Goal: Transaction & Acquisition: Download file/media

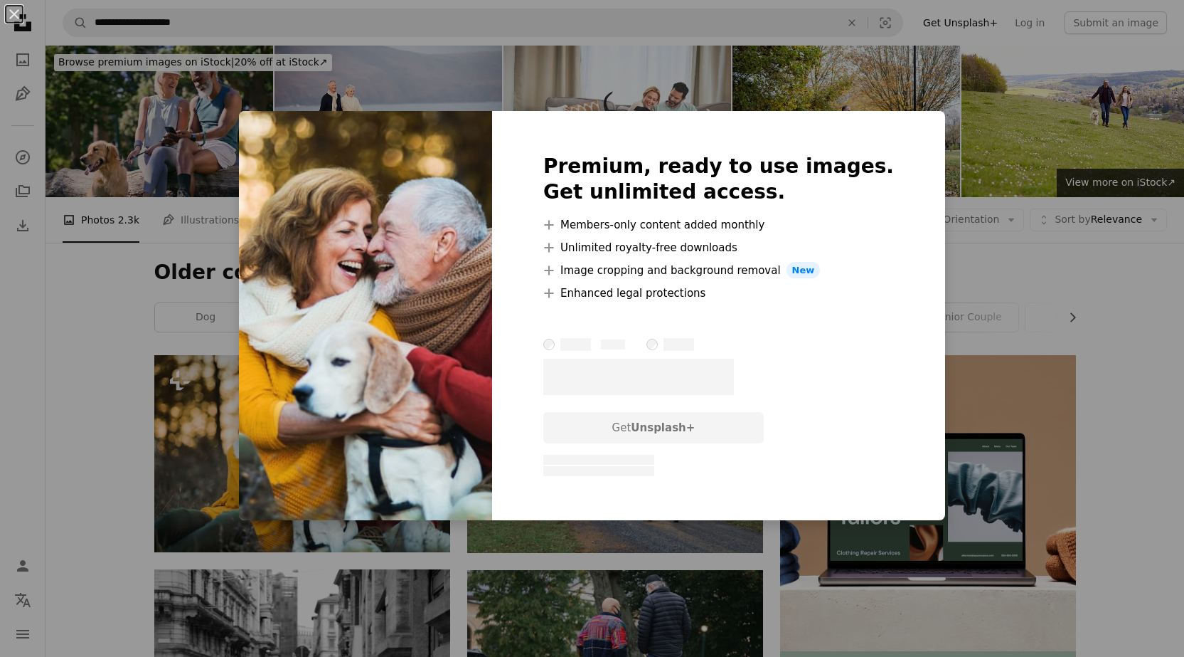
scroll to position [142, 0]
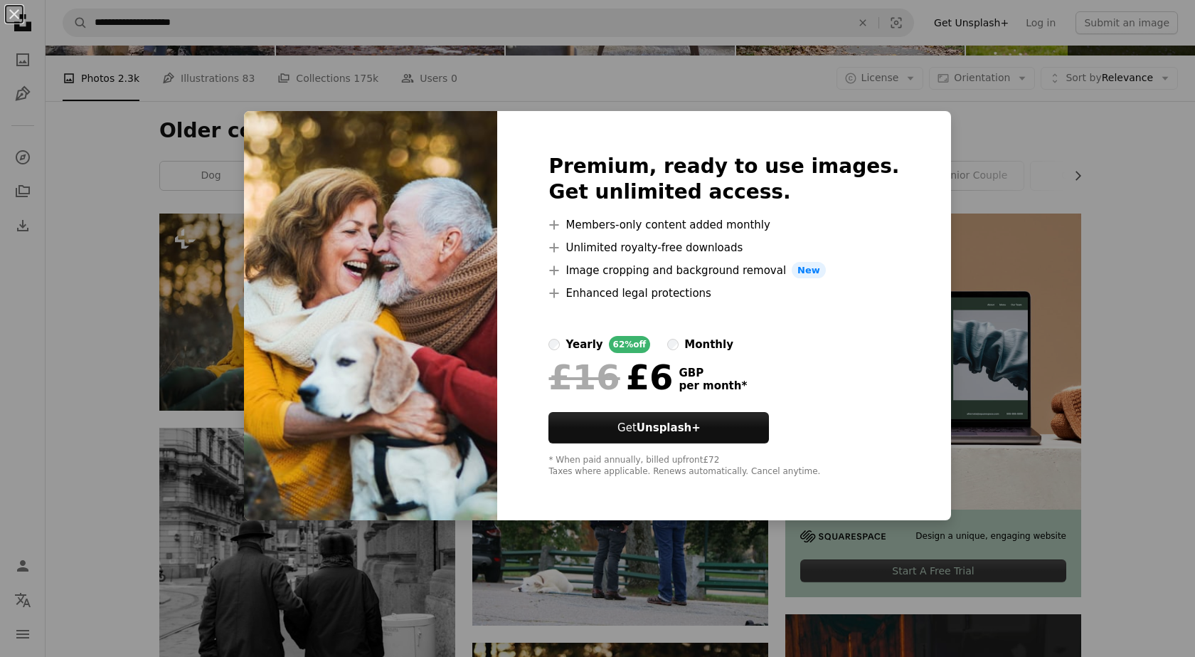
click at [980, 122] on div "An X shape Premium, ready to use images. Get unlimited access. A plus sign Memb…" at bounding box center [597, 328] width 1195 height 657
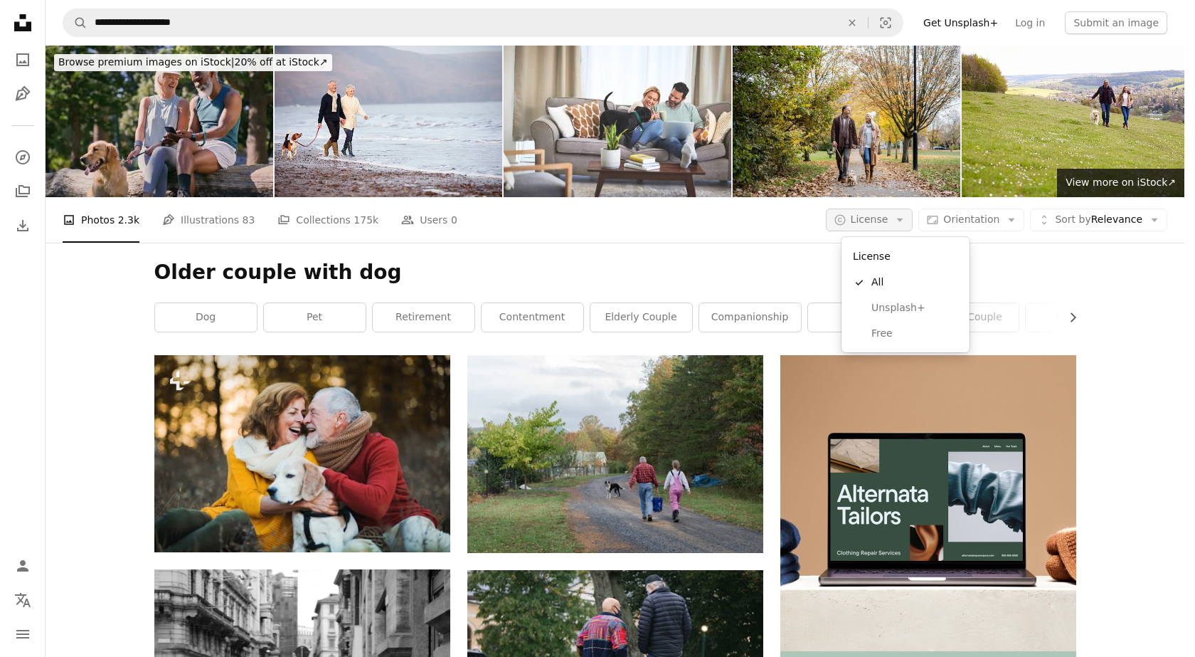
click at [906, 213] on icon "Arrow down" at bounding box center [899, 219] width 13 height 13
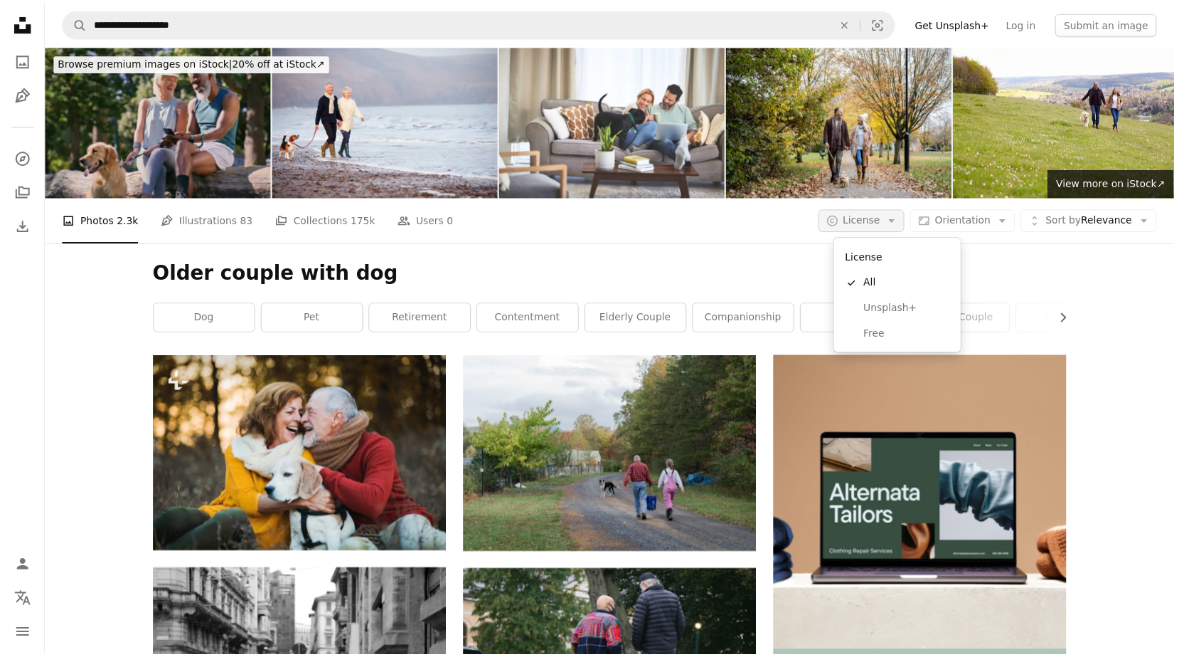
scroll to position [142, 0]
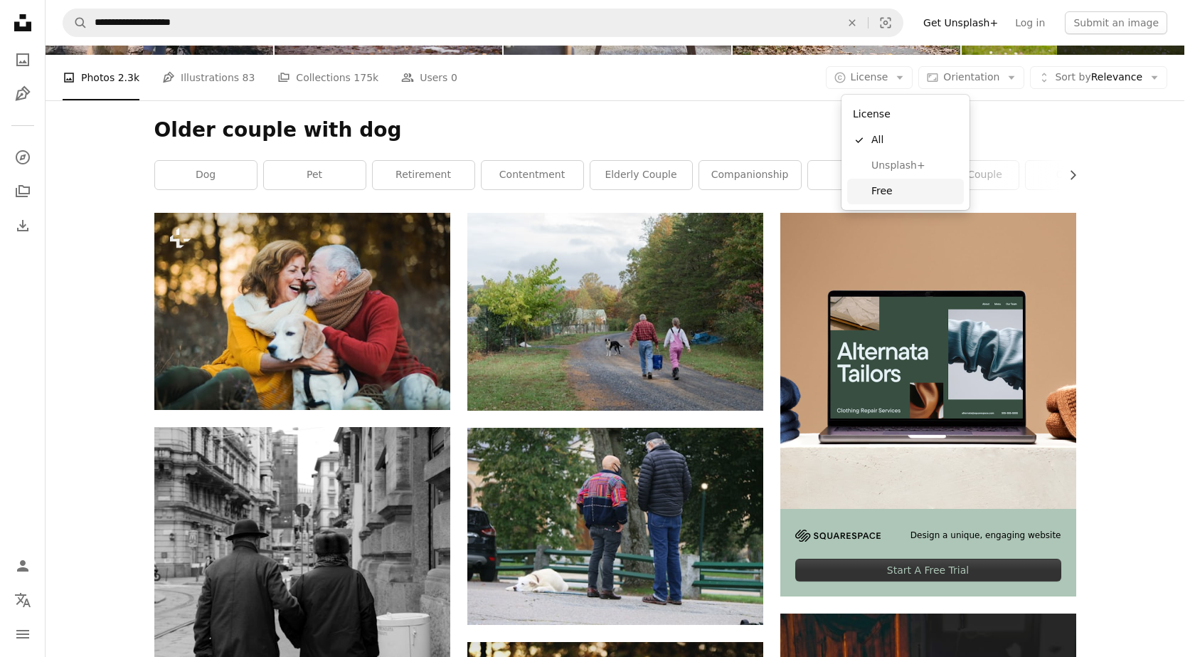
click at [891, 190] on span "Free" at bounding box center [914, 191] width 87 height 14
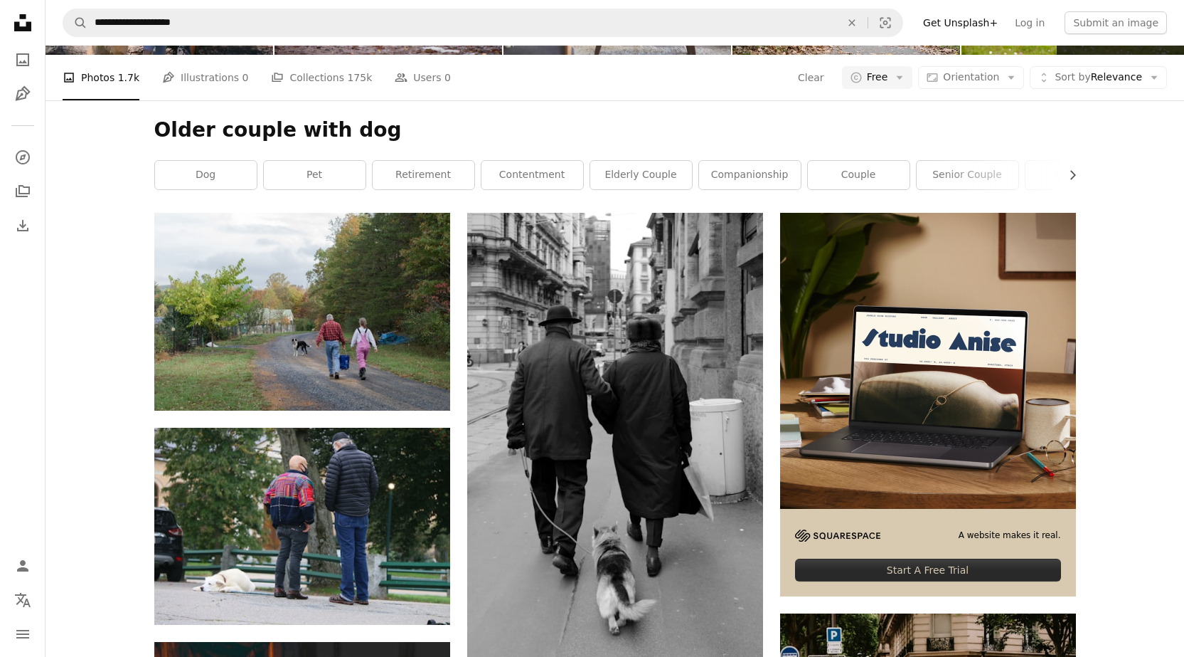
scroll to position [2632, 0]
click at [997, 71] on span "Orientation" at bounding box center [971, 76] width 56 height 11
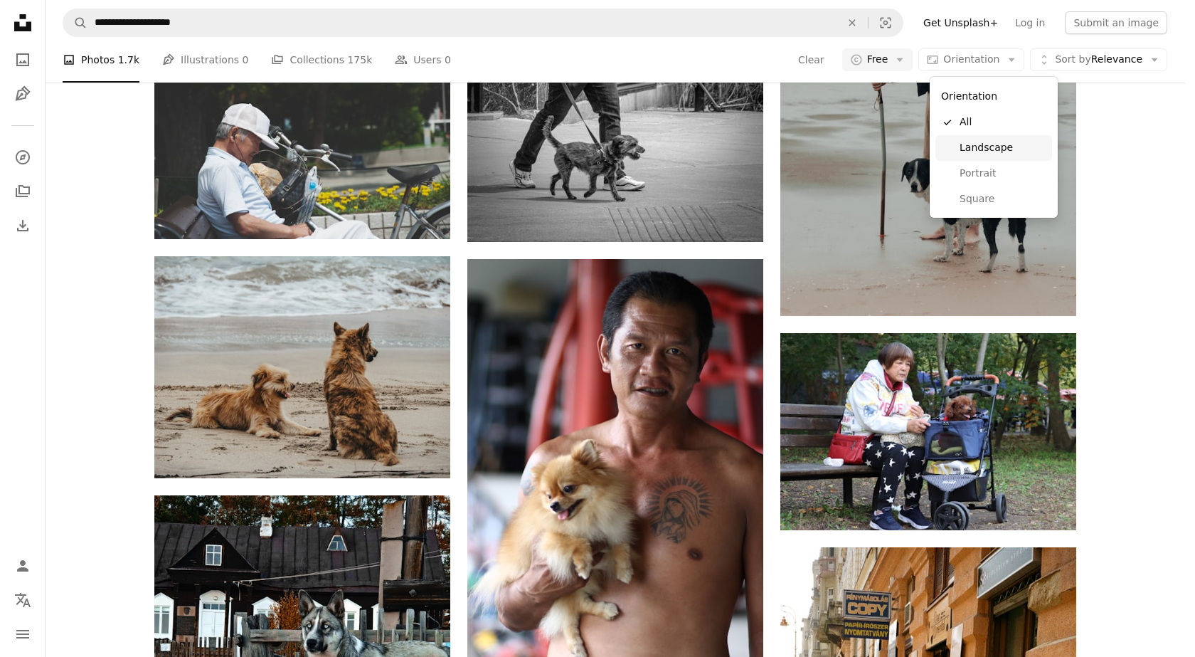
click at [985, 148] on span "Landscape" at bounding box center [1003, 148] width 87 height 14
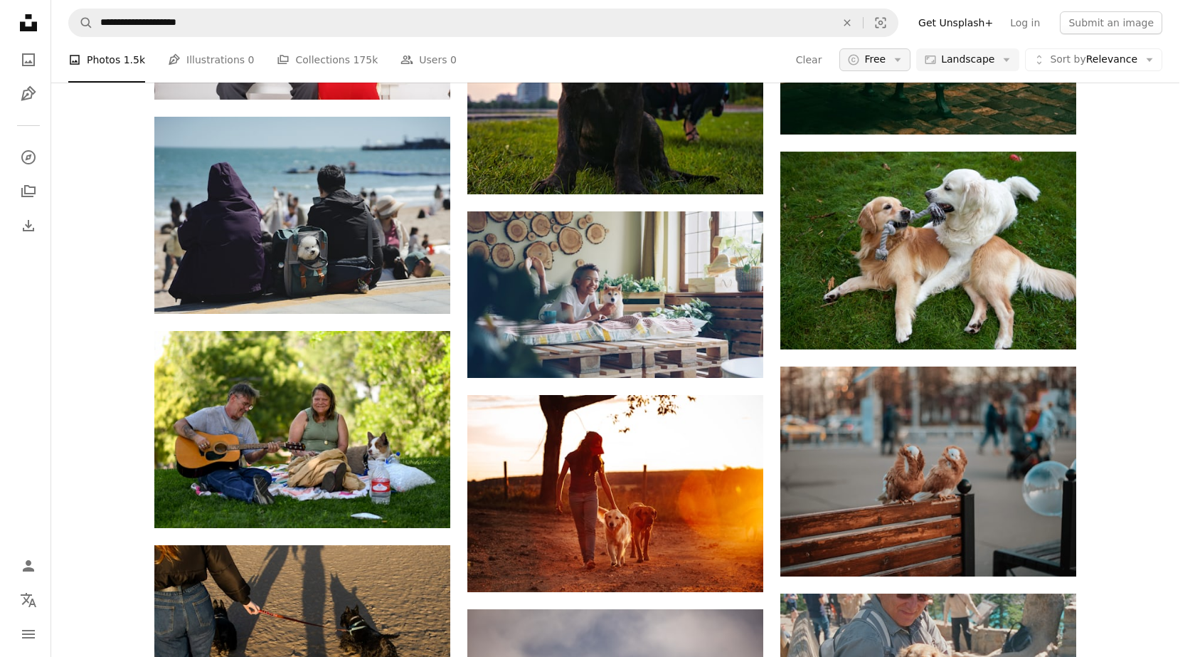
scroll to position [12733, 0]
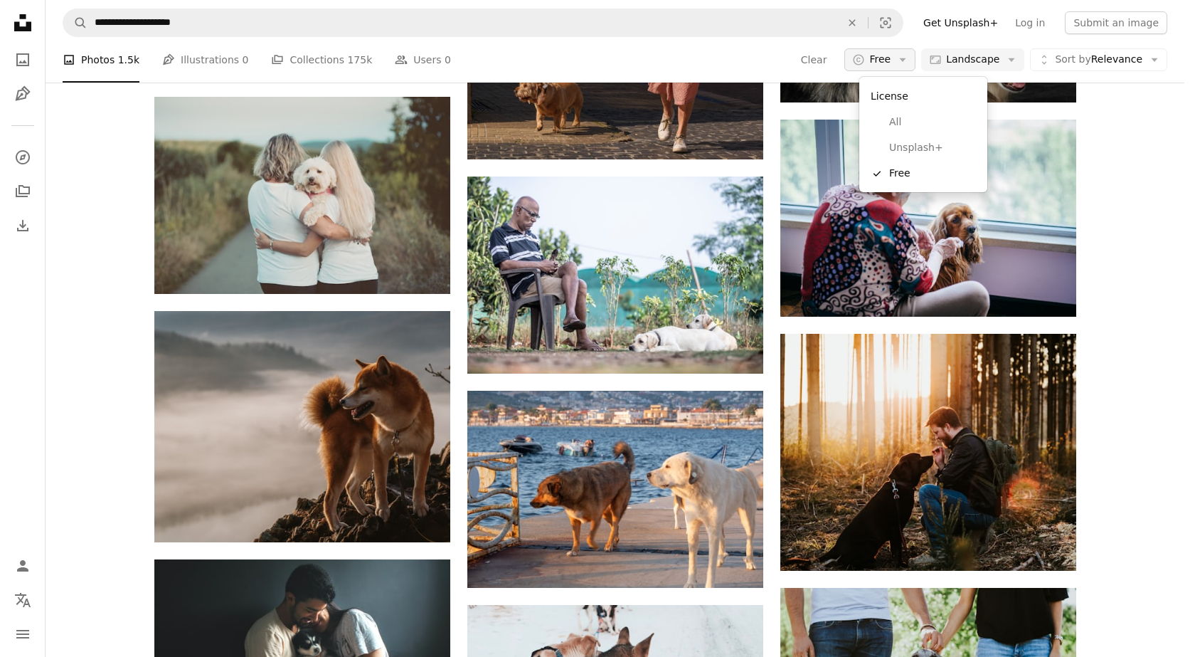
click at [906, 63] on button "A copyright icon © Free Arrow down" at bounding box center [879, 59] width 71 height 23
click at [898, 124] on span "All" at bounding box center [932, 122] width 87 height 14
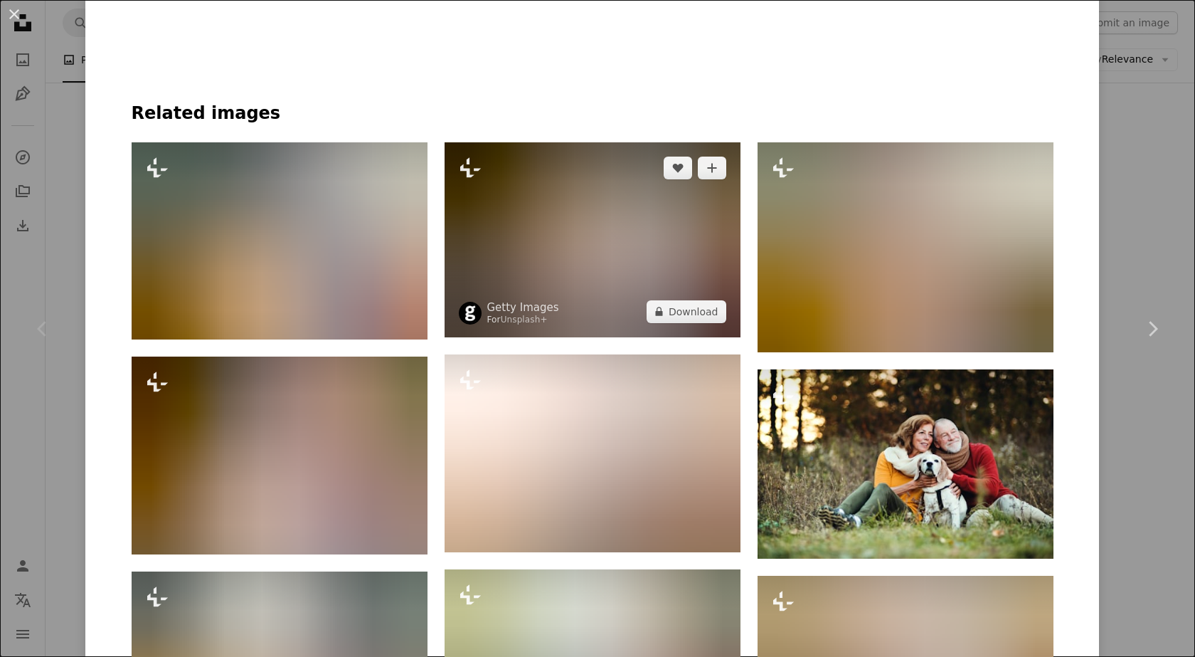
scroll to position [996, 0]
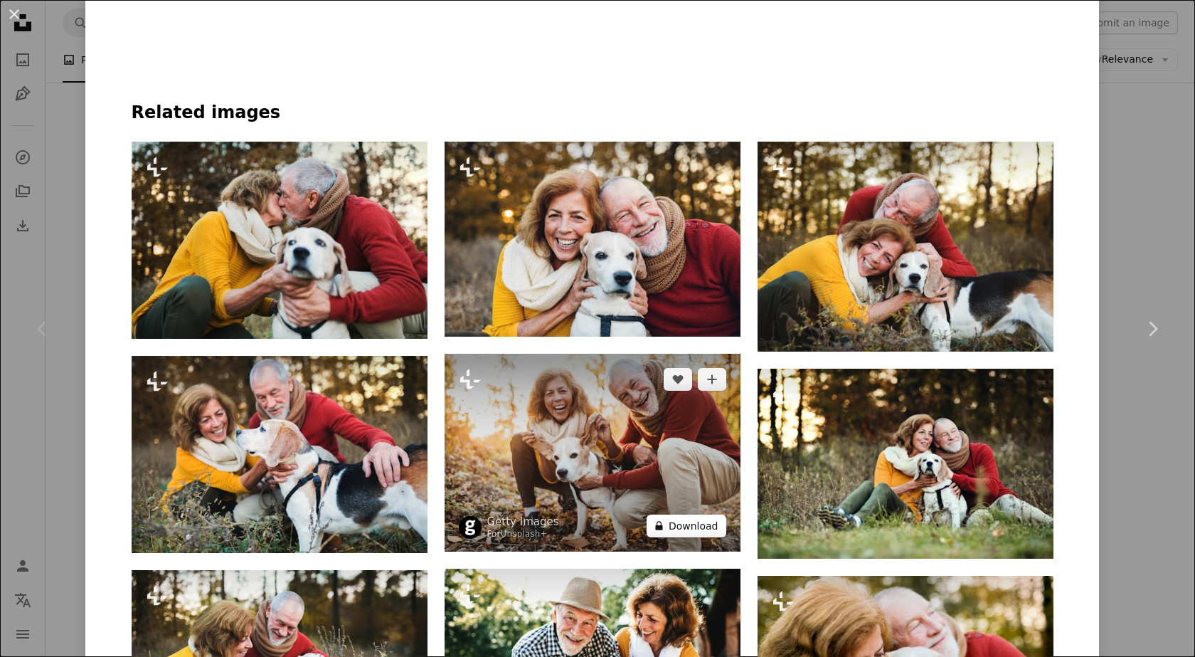
click at [667, 526] on button "A lock Download" at bounding box center [687, 525] width 80 height 23
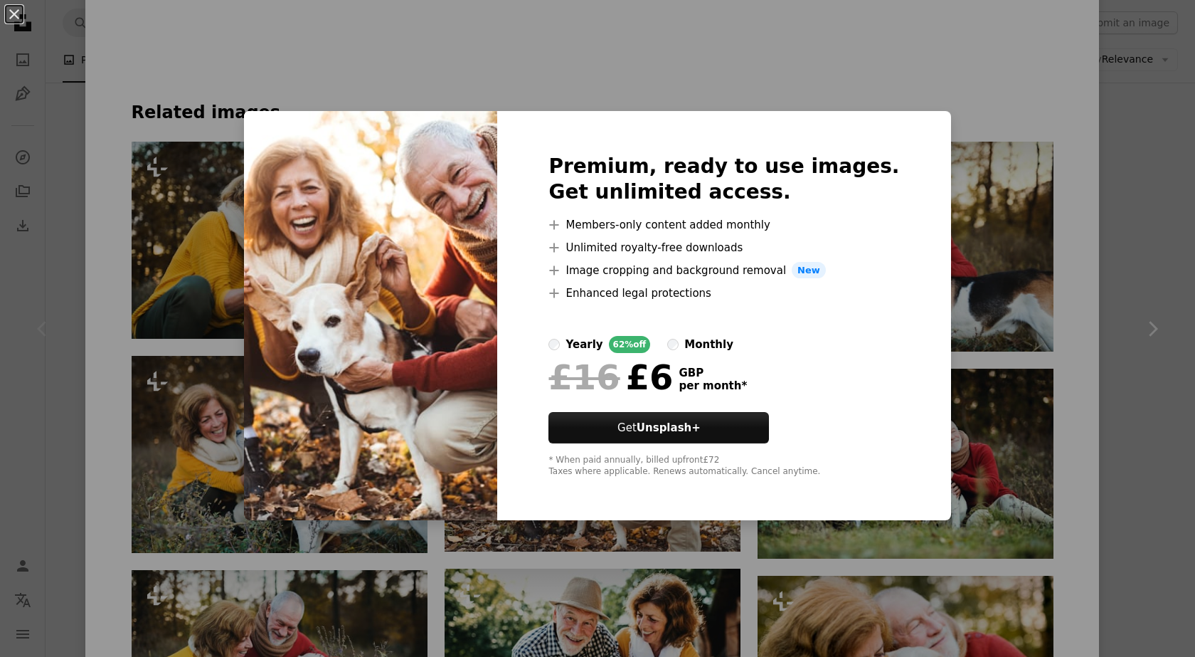
click at [299, 62] on div "An X shape Premium, ready to use images. Get unlimited access. A plus sign Memb…" at bounding box center [597, 328] width 1195 height 657
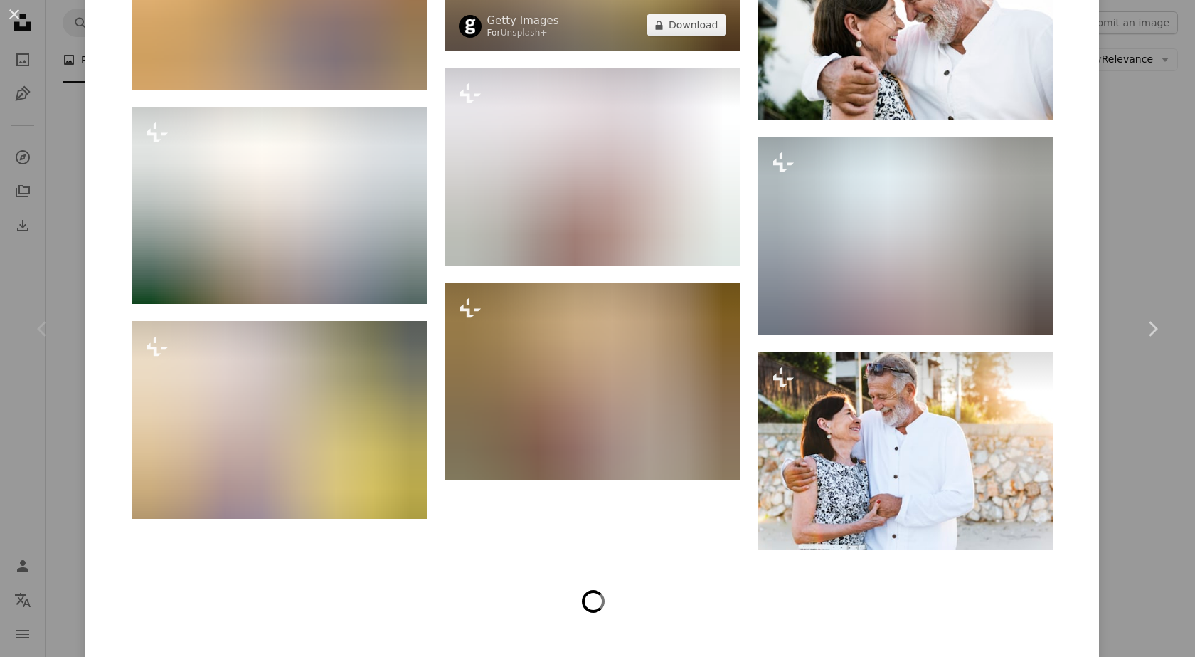
scroll to position [6619, 0]
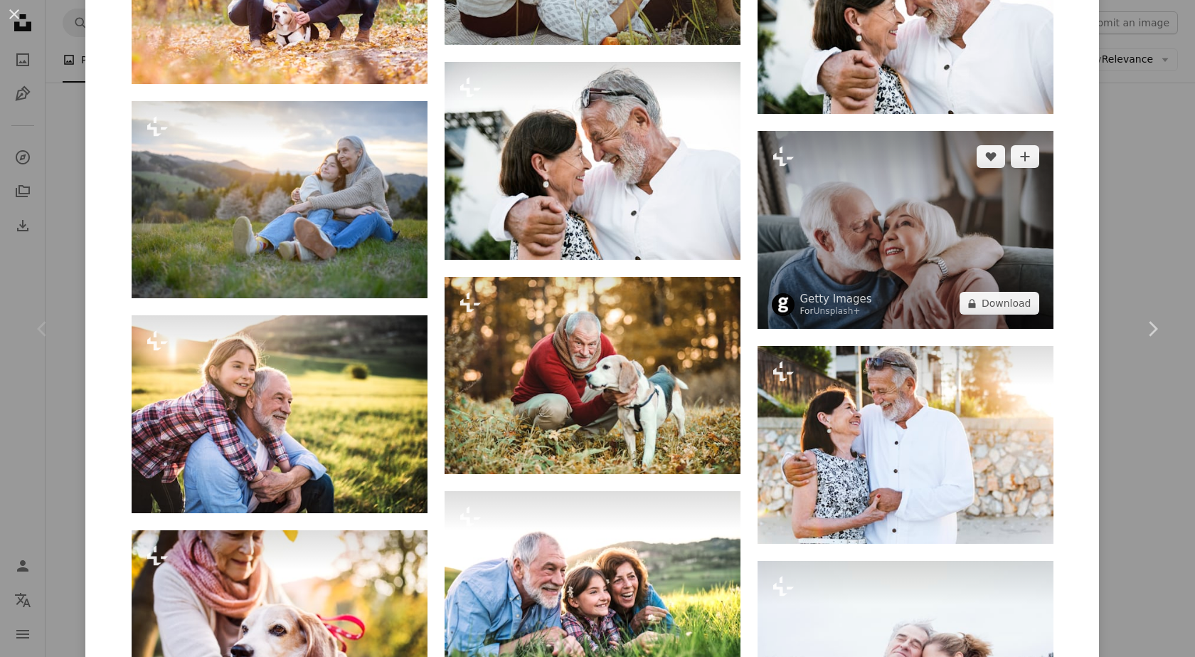
click at [908, 233] on img at bounding box center [906, 230] width 296 height 198
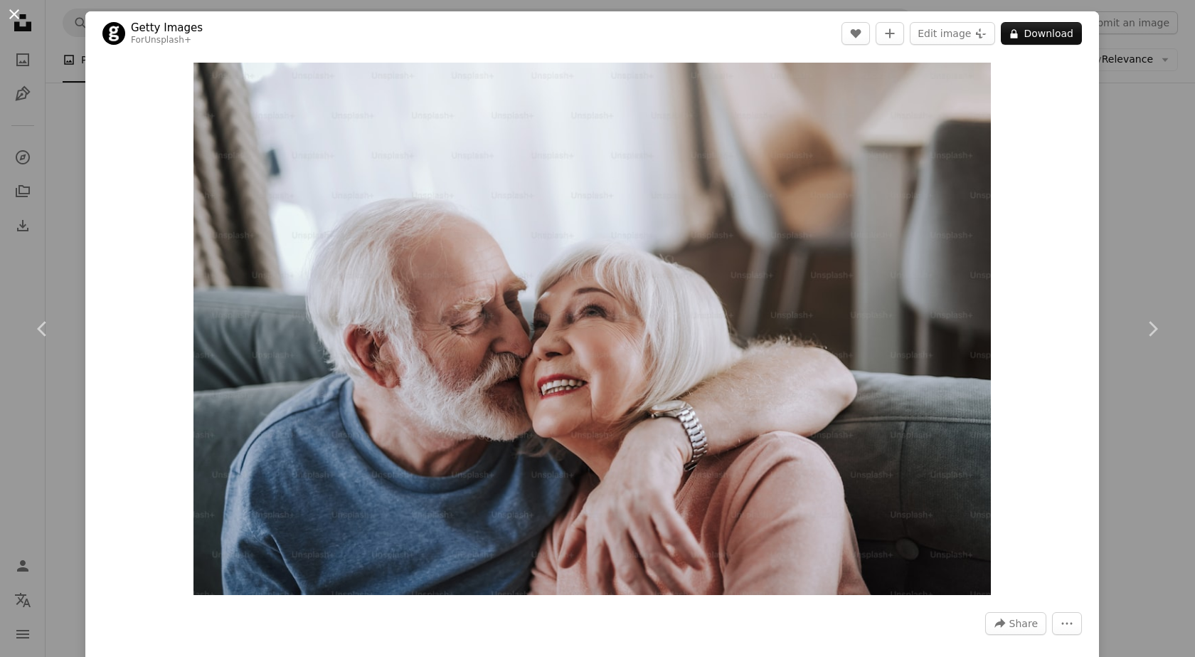
click at [14, 13] on button "An X shape" at bounding box center [14, 14] width 17 height 17
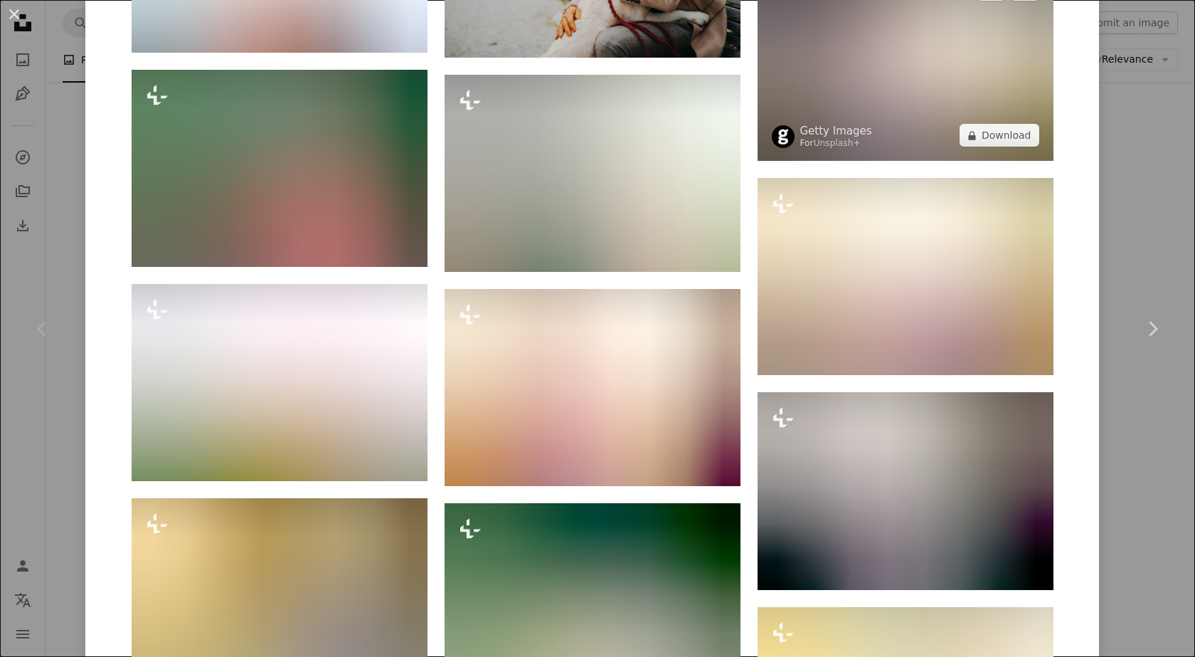
scroll to position [8251, 0]
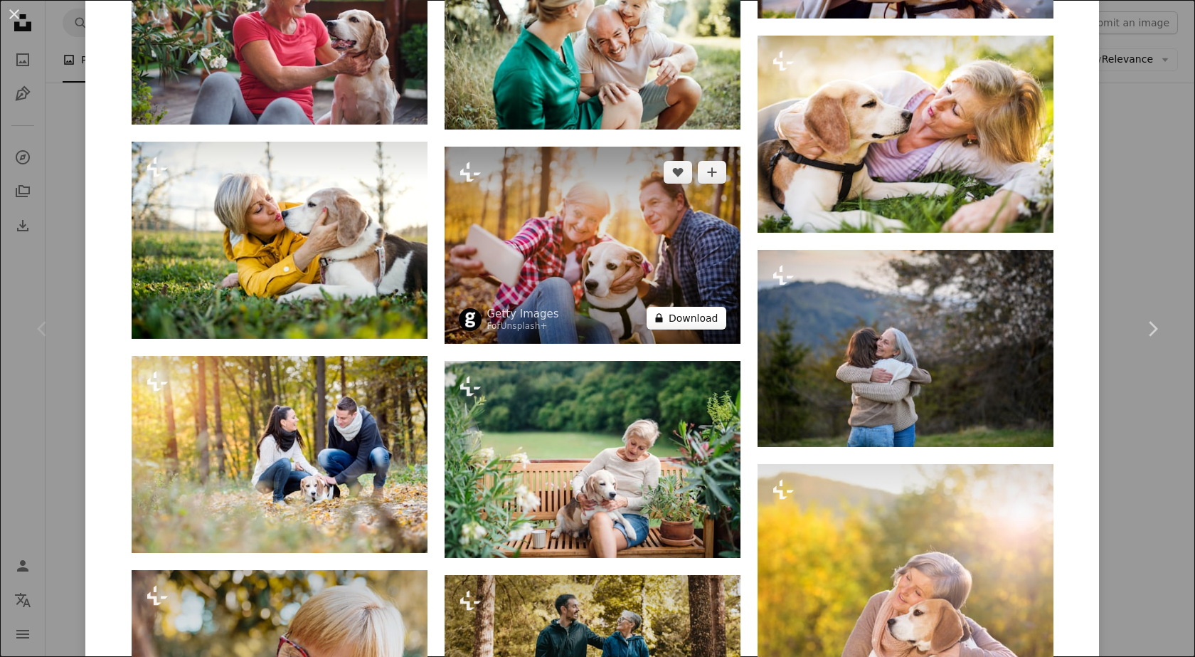
click at [686, 319] on button "A lock Download" at bounding box center [687, 318] width 80 height 23
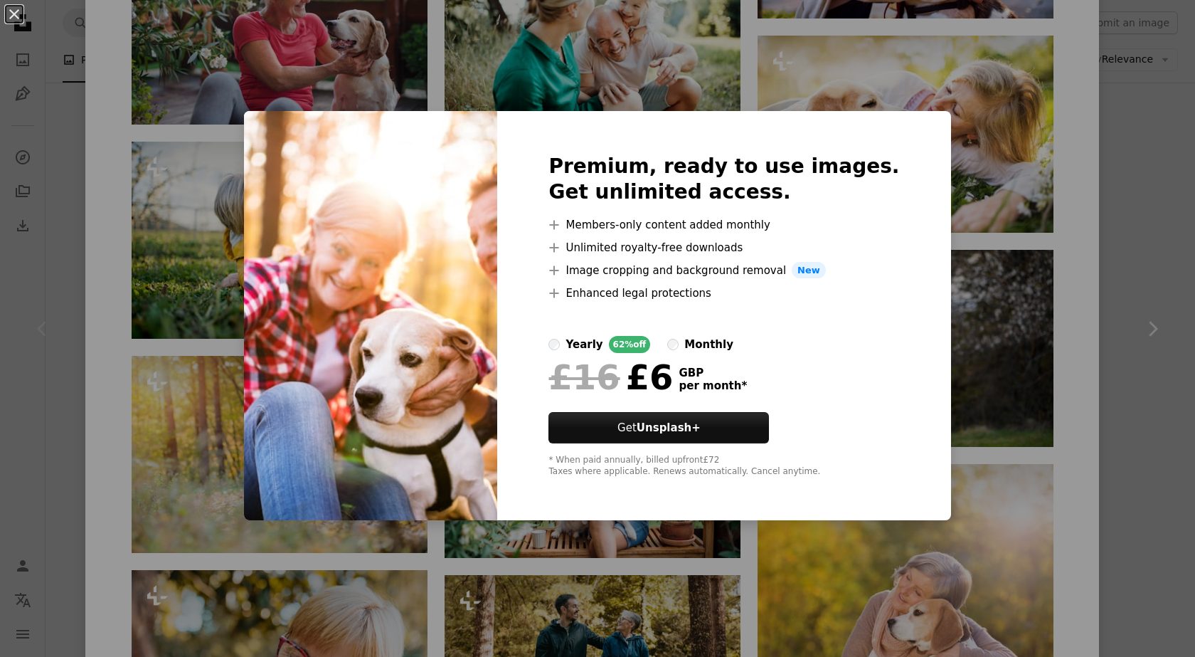
click at [334, 45] on div "An X shape Premium, ready to use images. Get unlimited access. A plus sign Memb…" at bounding box center [597, 328] width 1195 height 657
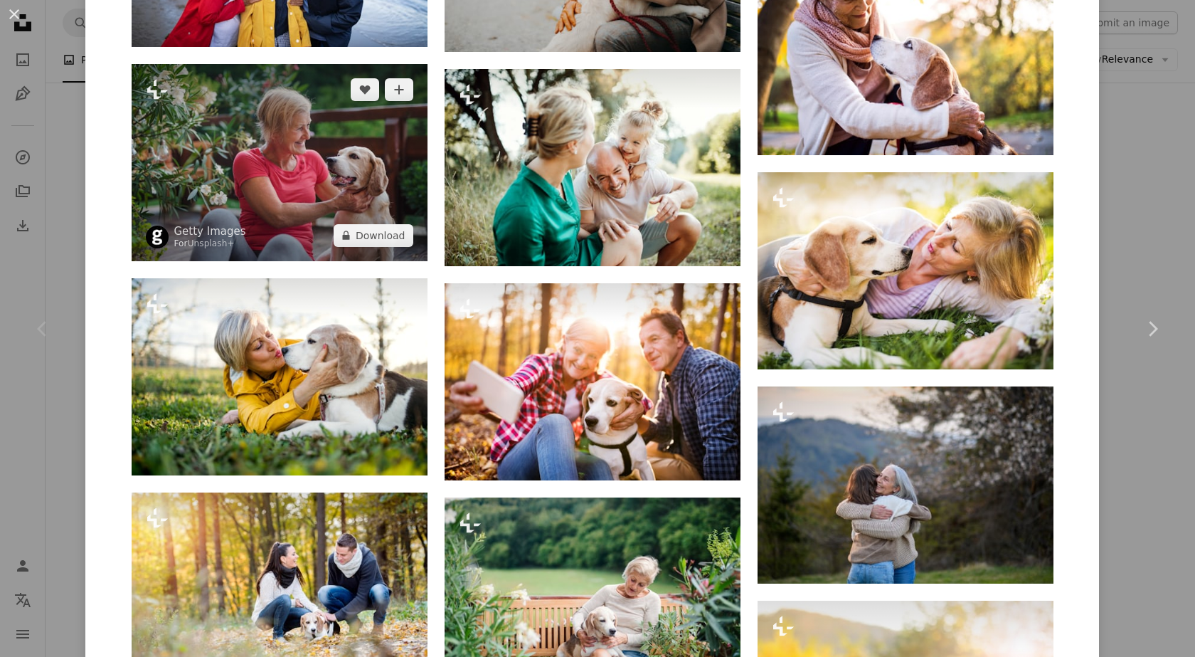
scroll to position [8109, 0]
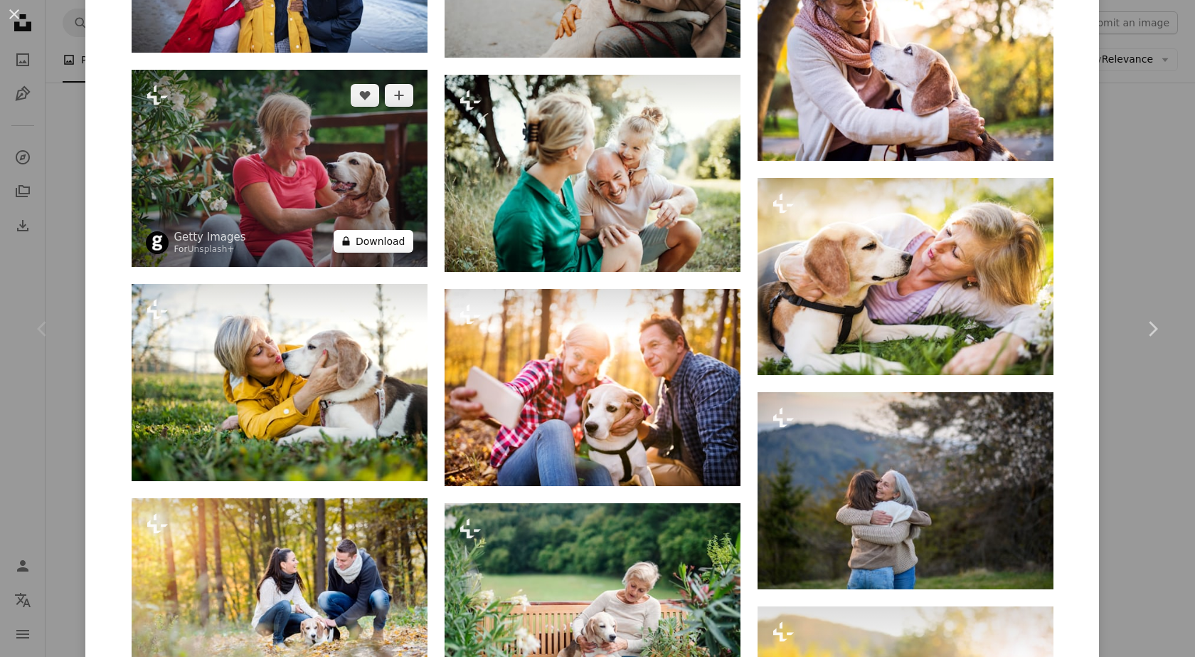
click at [380, 240] on button "A lock Download" at bounding box center [374, 241] width 80 height 23
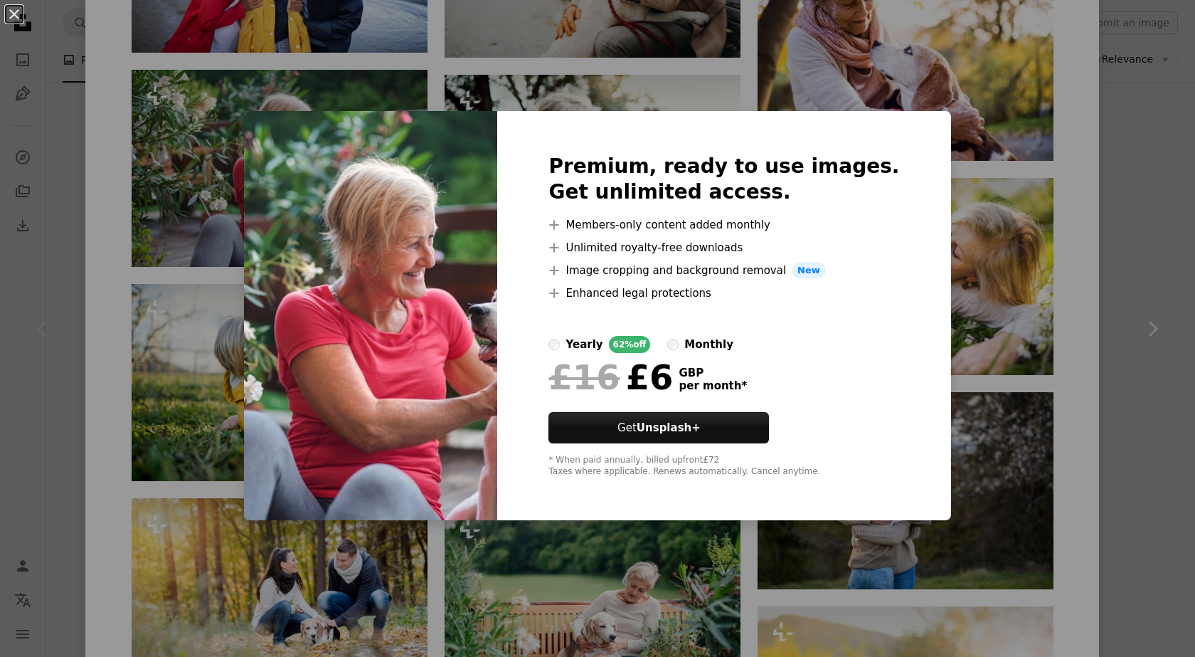
click at [208, 120] on div "An X shape Premium, ready to use images. Get unlimited access. A plus sign Memb…" at bounding box center [597, 328] width 1195 height 657
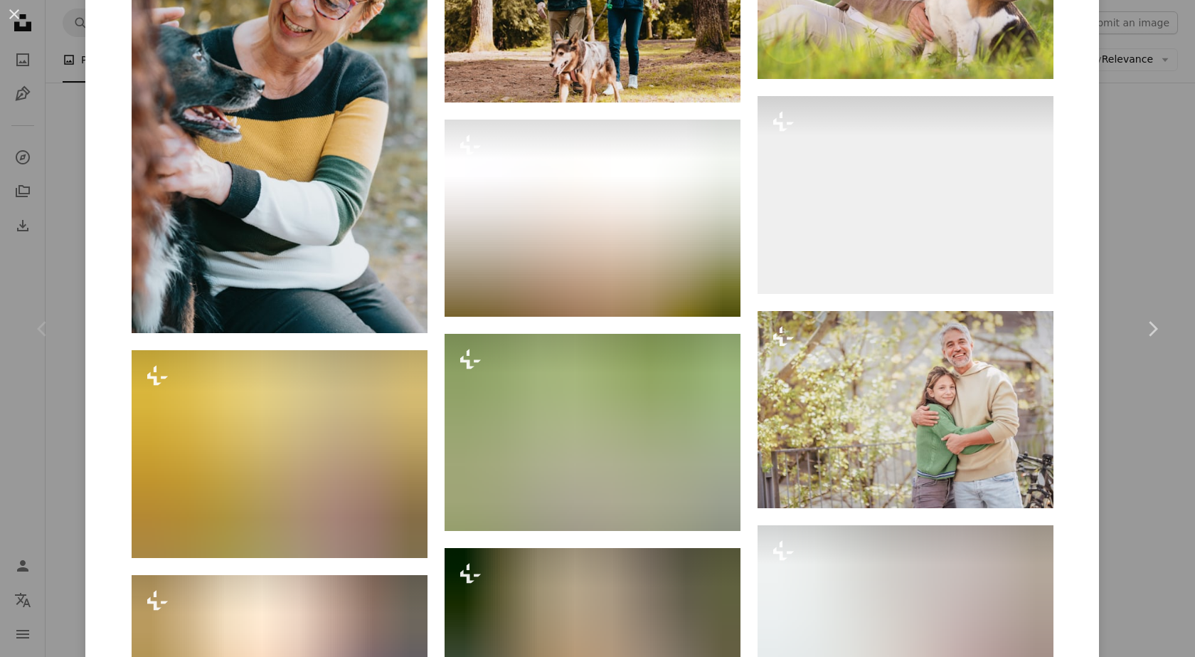
scroll to position [8963, 0]
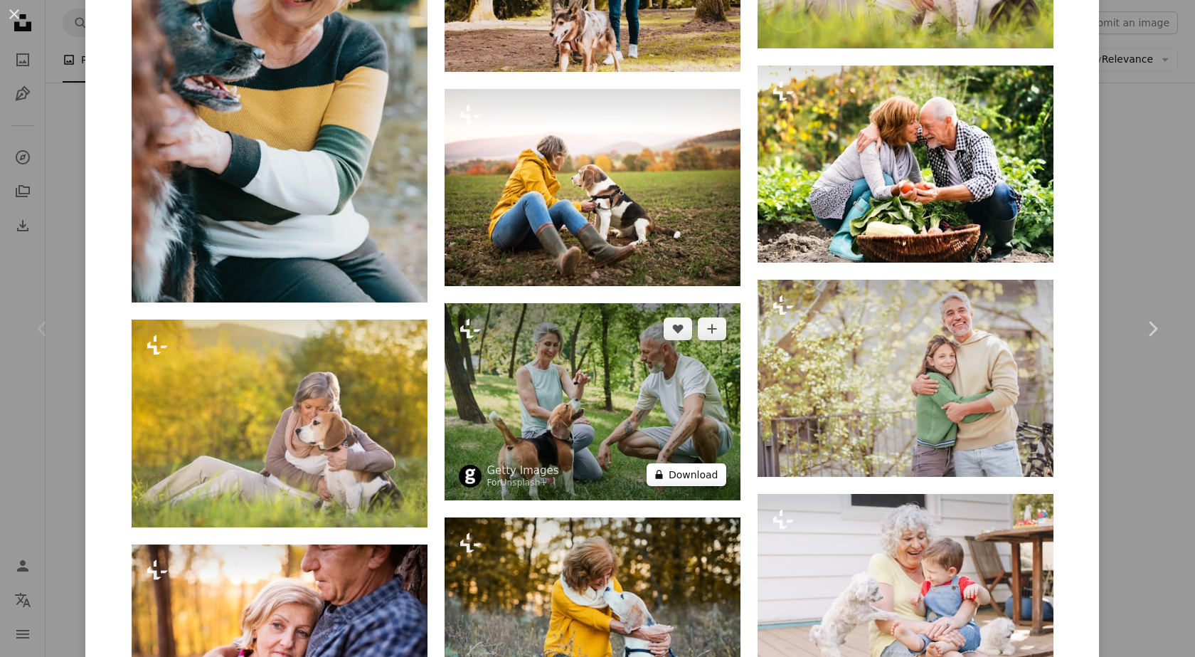
click at [689, 476] on button "A lock Download" at bounding box center [687, 474] width 80 height 23
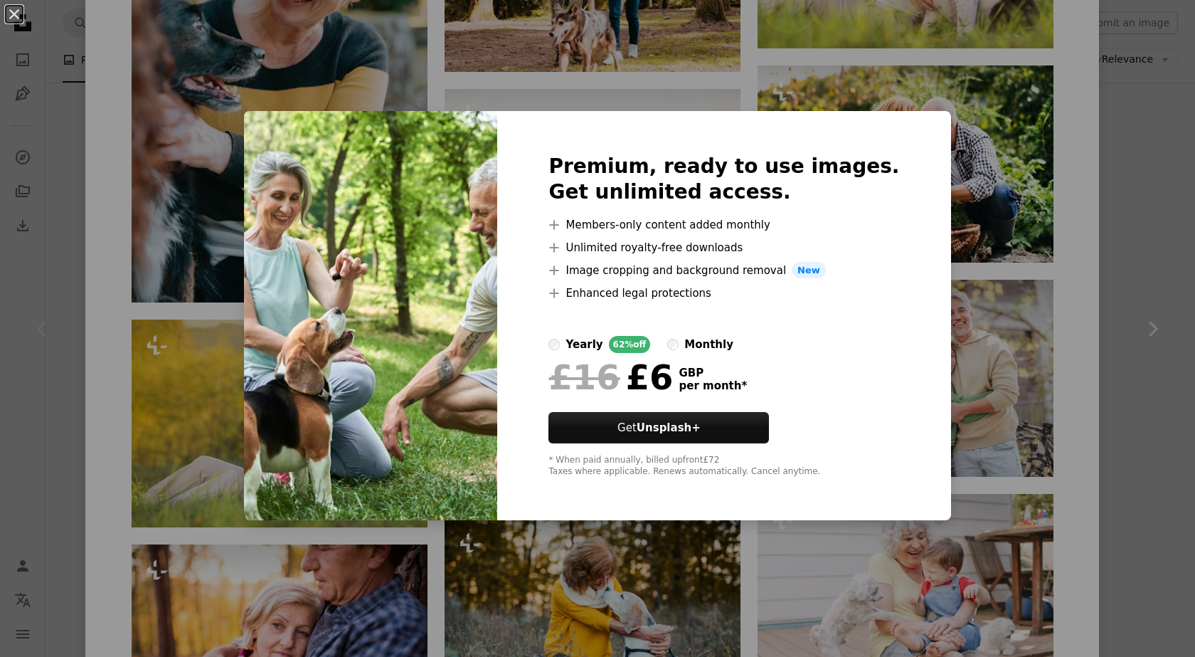
click at [546, 69] on div "An X shape Premium, ready to use images. Get unlimited access. A plus sign Memb…" at bounding box center [597, 328] width 1195 height 657
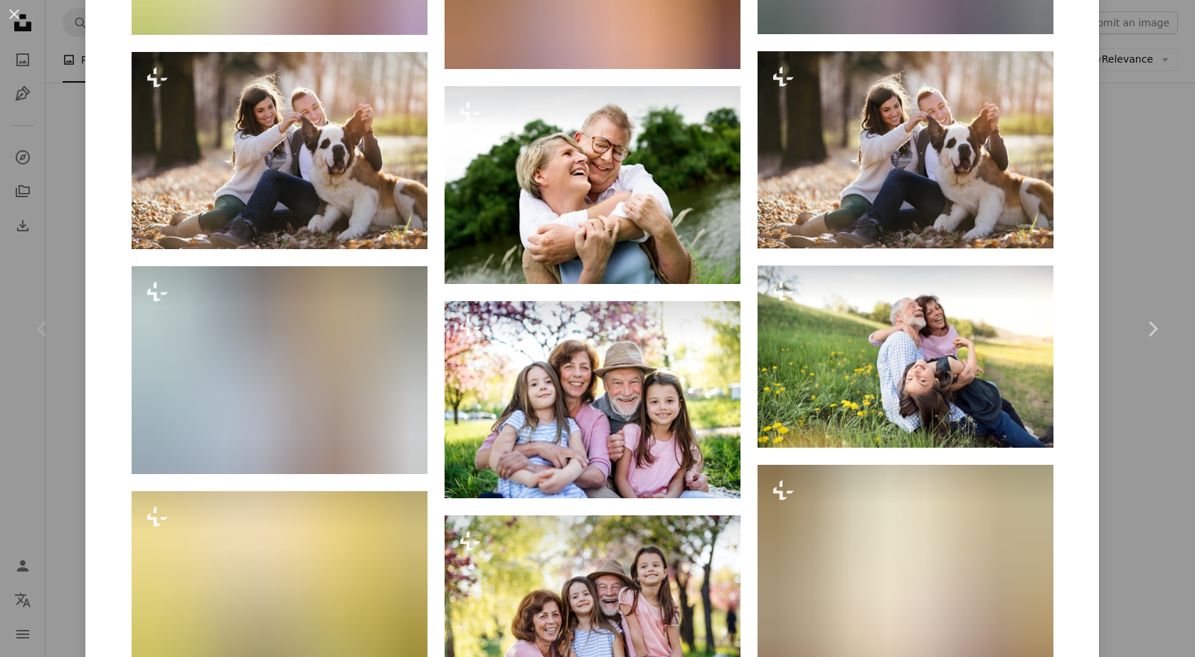
scroll to position [11205, 0]
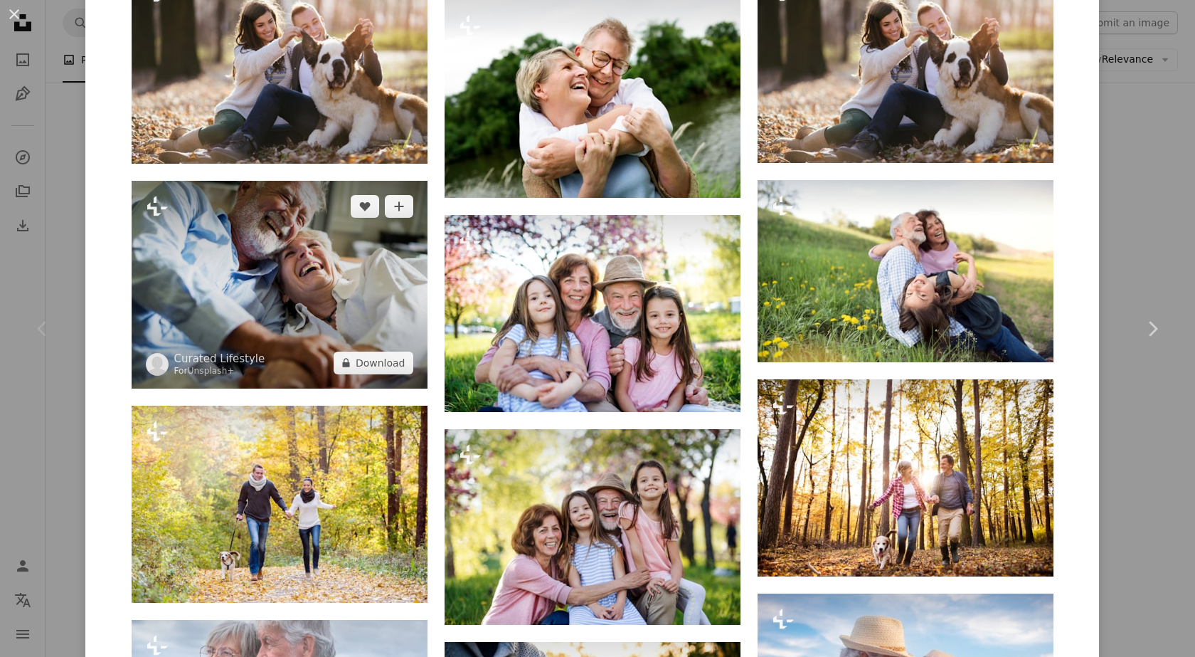
click at [355, 319] on img at bounding box center [280, 285] width 296 height 208
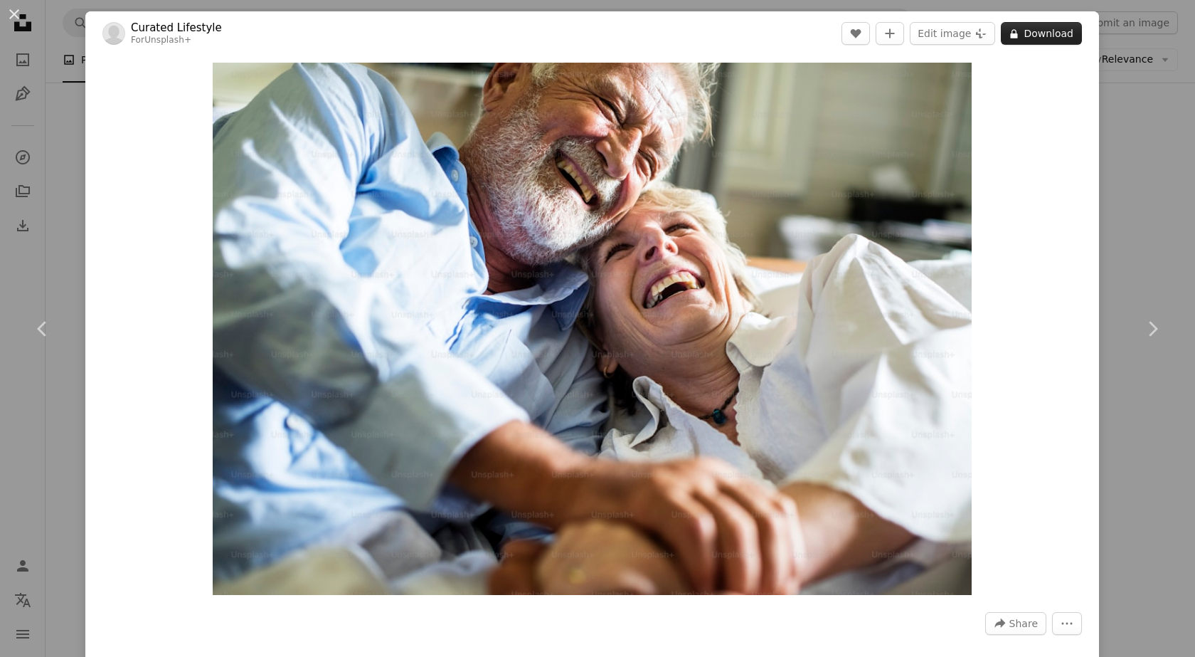
click at [1044, 33] on button "A lock Download" at bounding box center [1041, 33] width 81 height 23
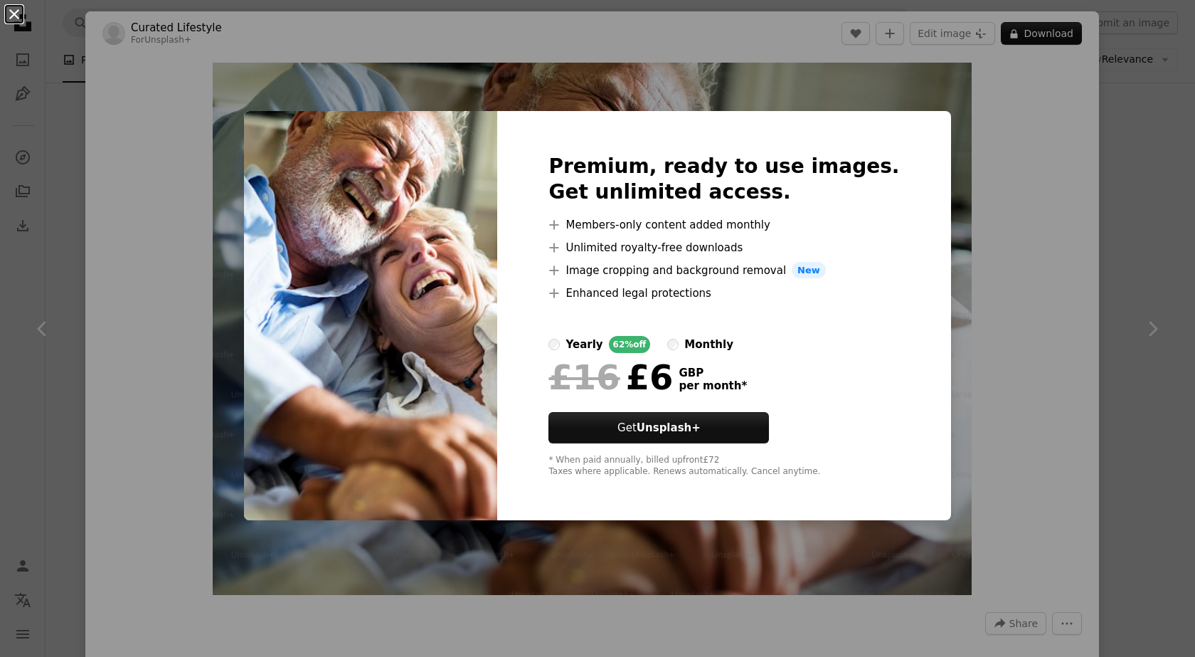
click at [15, 21] on button "An X shape" at bounding box center [14, 14] width 17 height 17
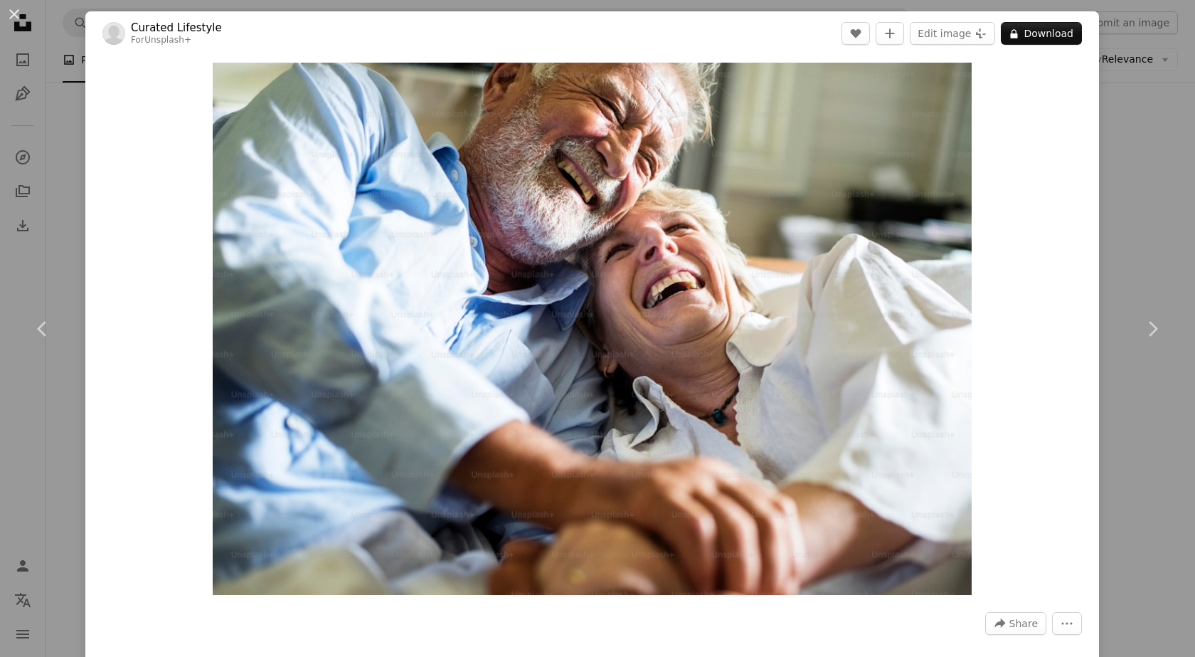
drag, startPoint x: 16, startPoint y: 16, endPoint x: 894, endPoint y: 181, distance: 893.1
click at [18, 16] on button "An X shape" at bounding box center [14, 14] width 17 height 17
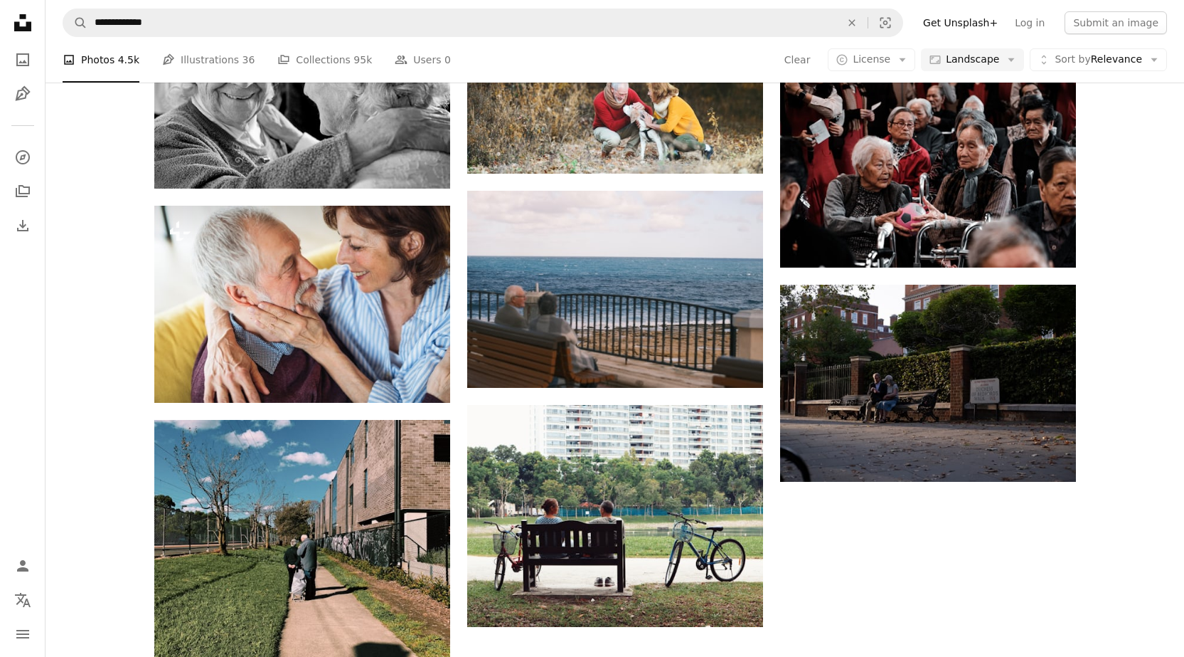
scroll to position [213, 0]
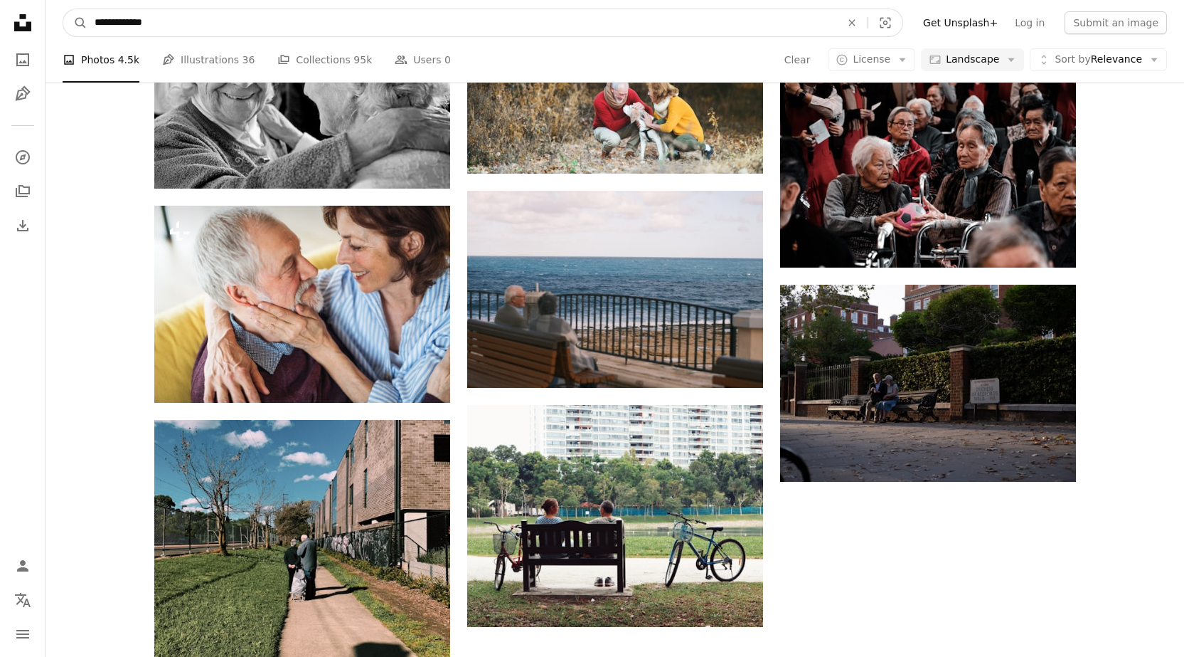
click at [253, 19] on input "**********" at bounding box center [461, 22] width 749 height 27
type input "**********"
click button "A magnifying glass" at bounding box center [75, 22] width 24 height 27
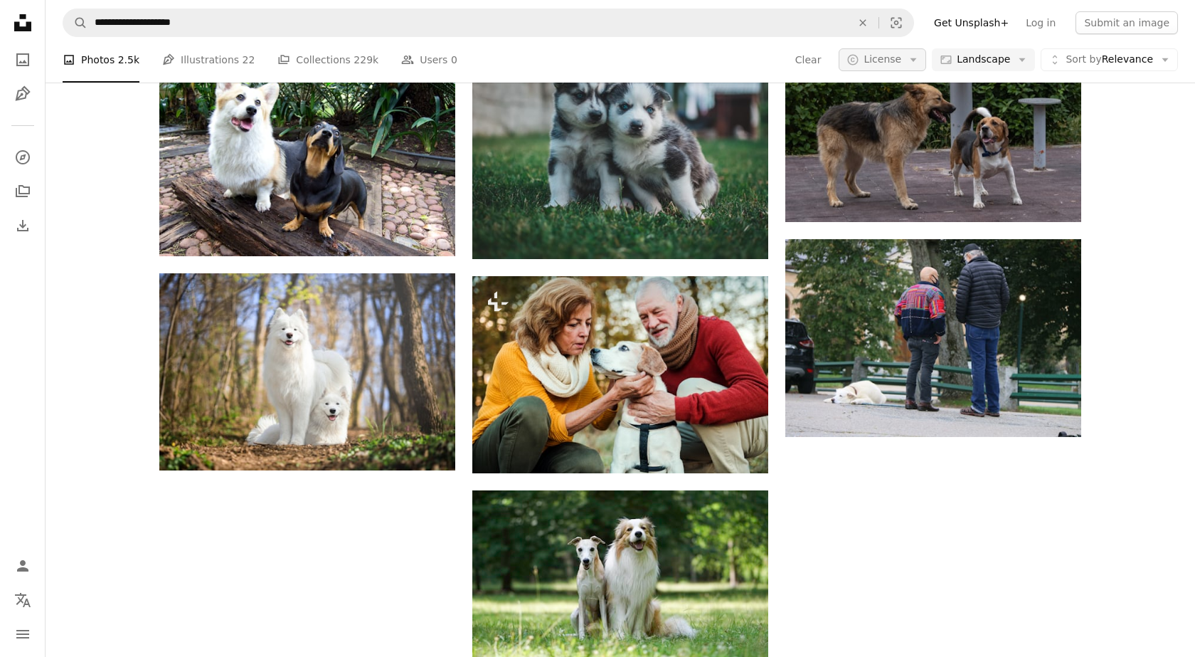
click at [895, 61] on span "License" at bounding box center [883, 58] width 38 height 11
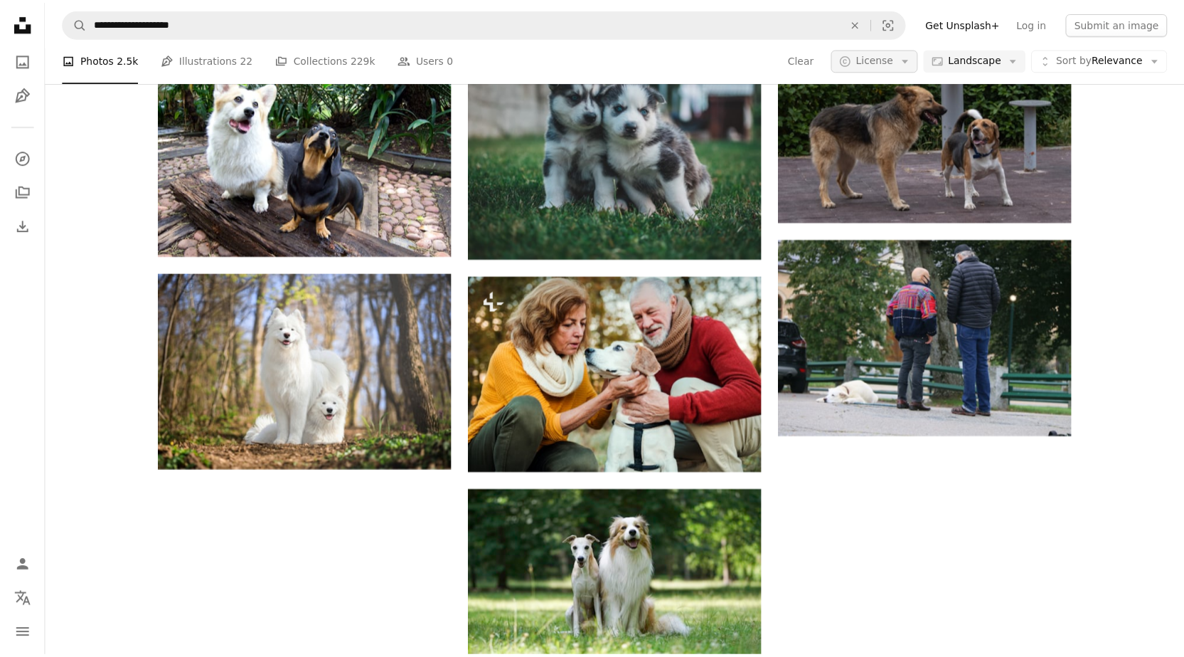
scroll to position [569, 0]
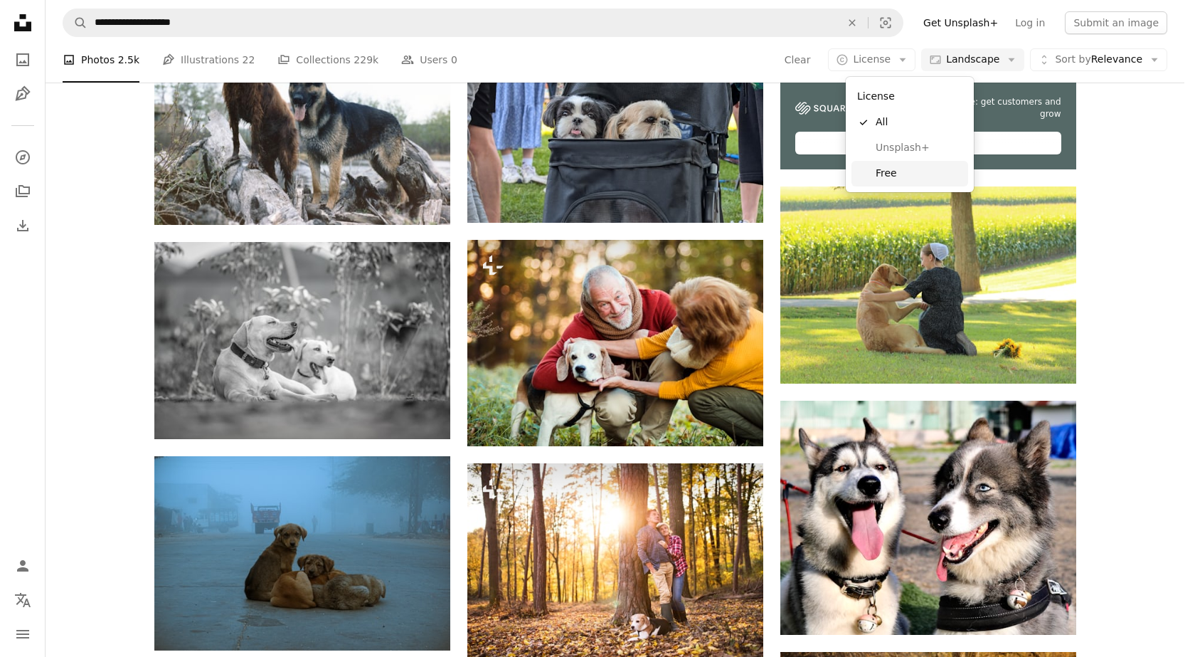
click at [893, 171] on span "Free" at bounding box center [919, 173] width 87 height 14
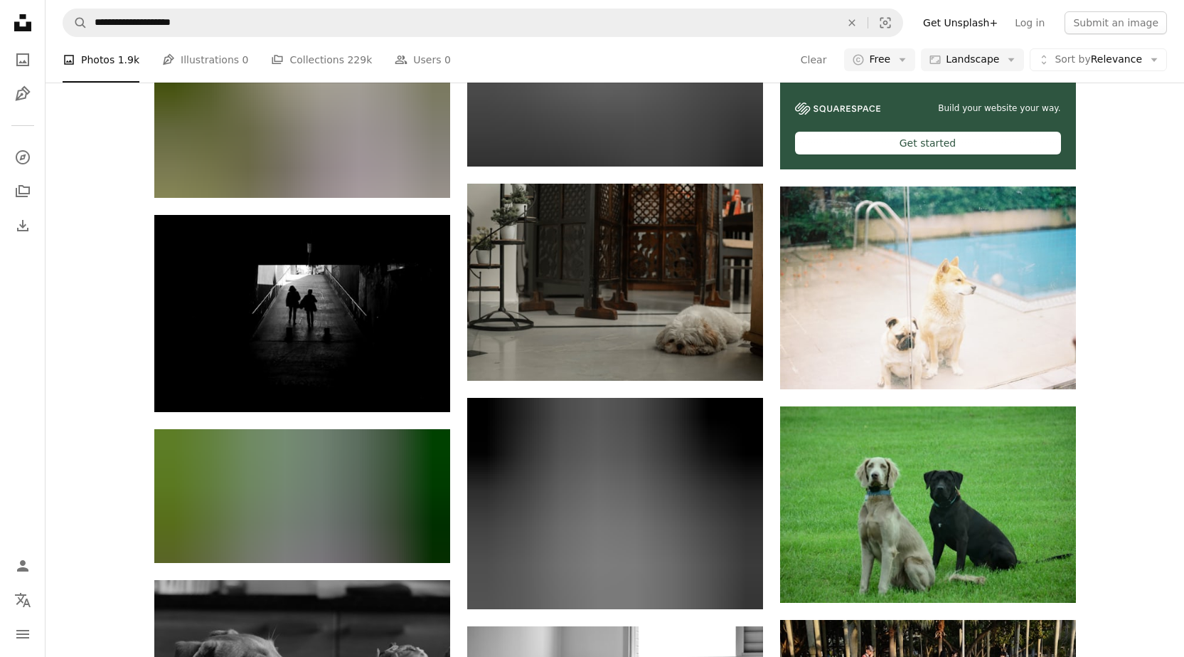
scroll to position [8465, 0]
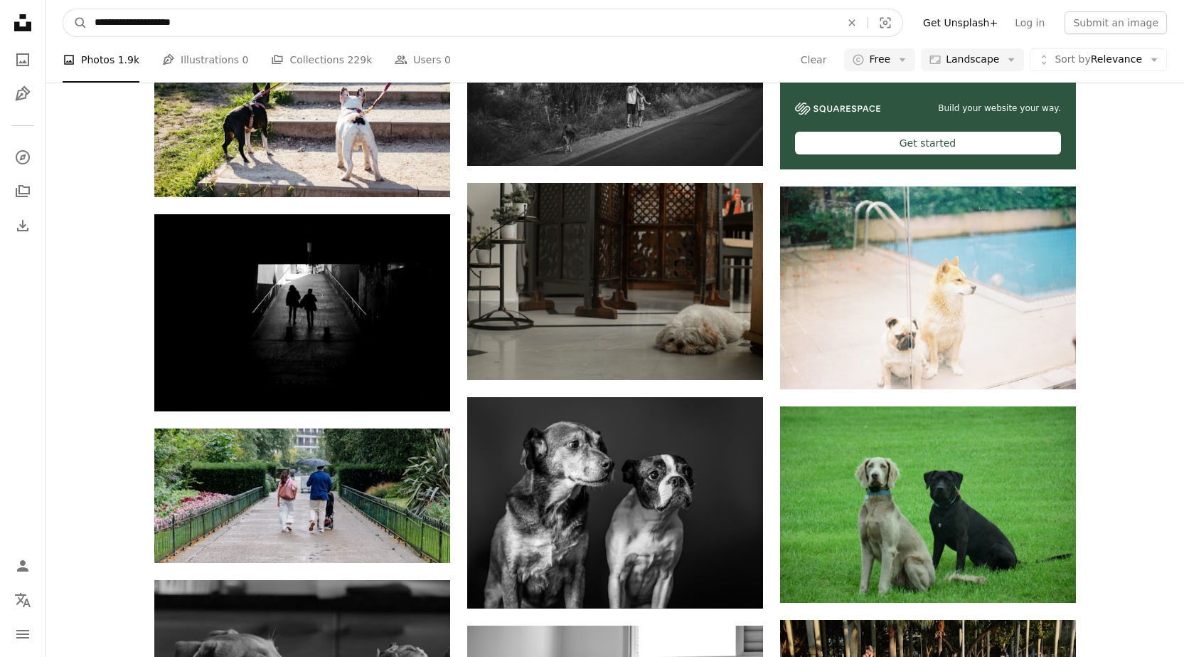
drag, startPoint x: 155, startPoint y: 21, endPoint x: 94, endPoint y: 31, distance: 61.9
click at [94, 31] on input "**********" at bounding box center [461, 22] width 749 height 27
type input "**********"
click button "A magnifying glass" at bounding box center [75, 22] width 24 height 27
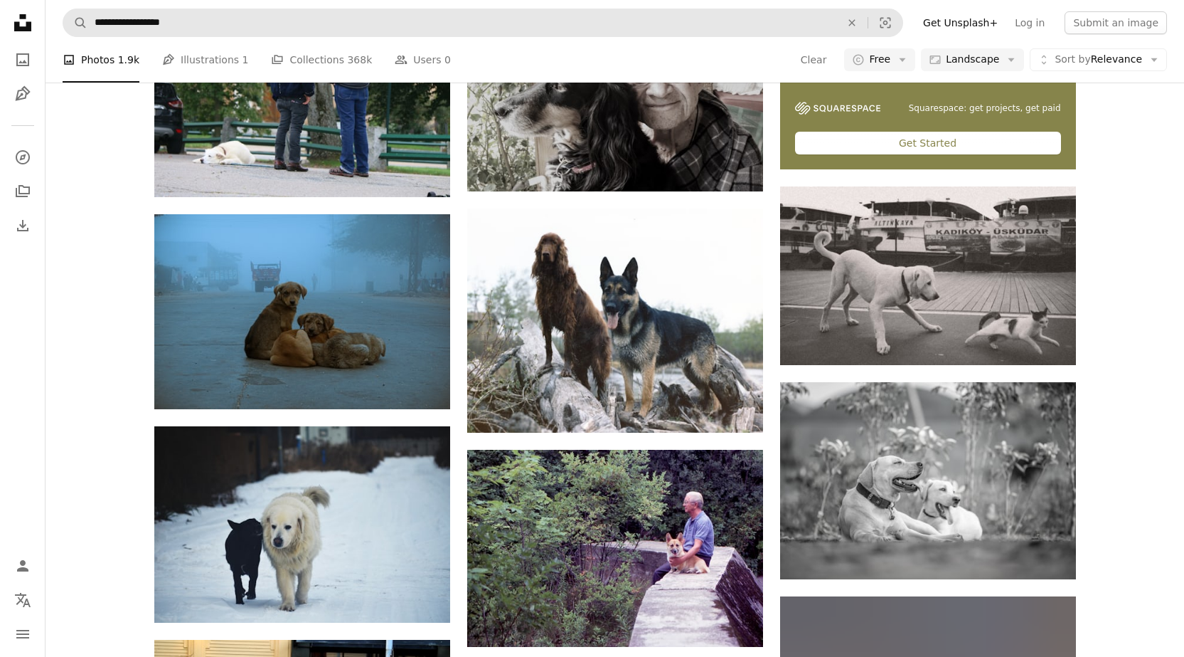
scroll to position [6544, 0]
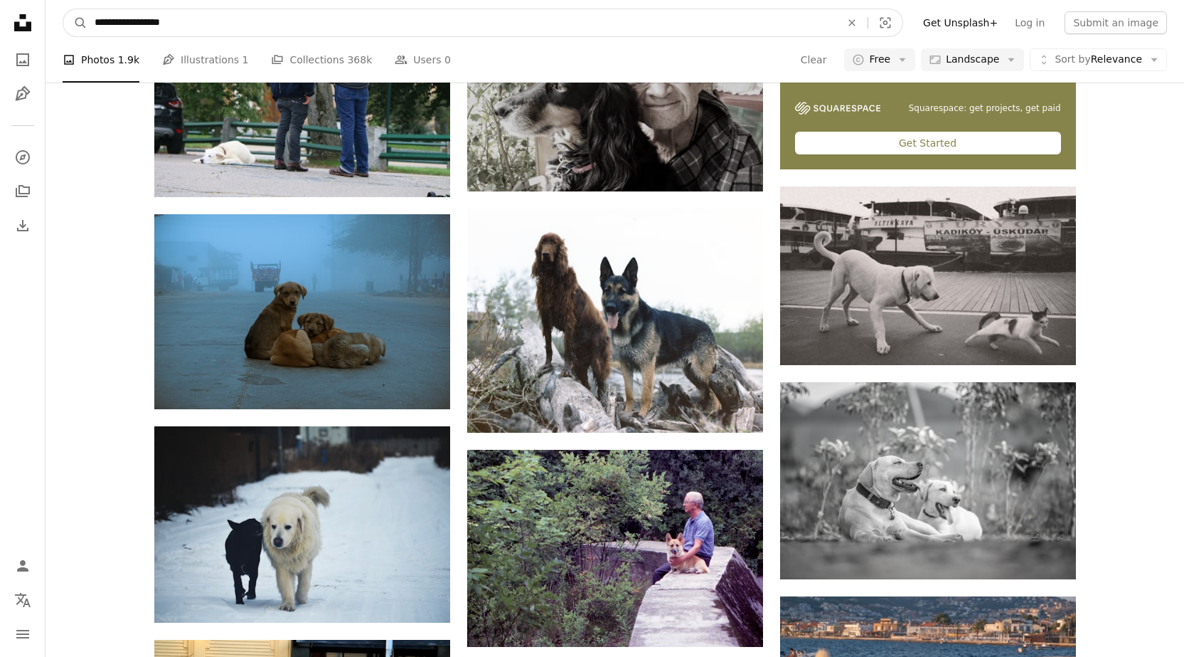
click at [161, 22] on input "**********" at bounding box center [461, 22] width 749 height 27
type input "**********"
click button "A magnifying glass" at bounding box center [75, 22] width 24 height 27
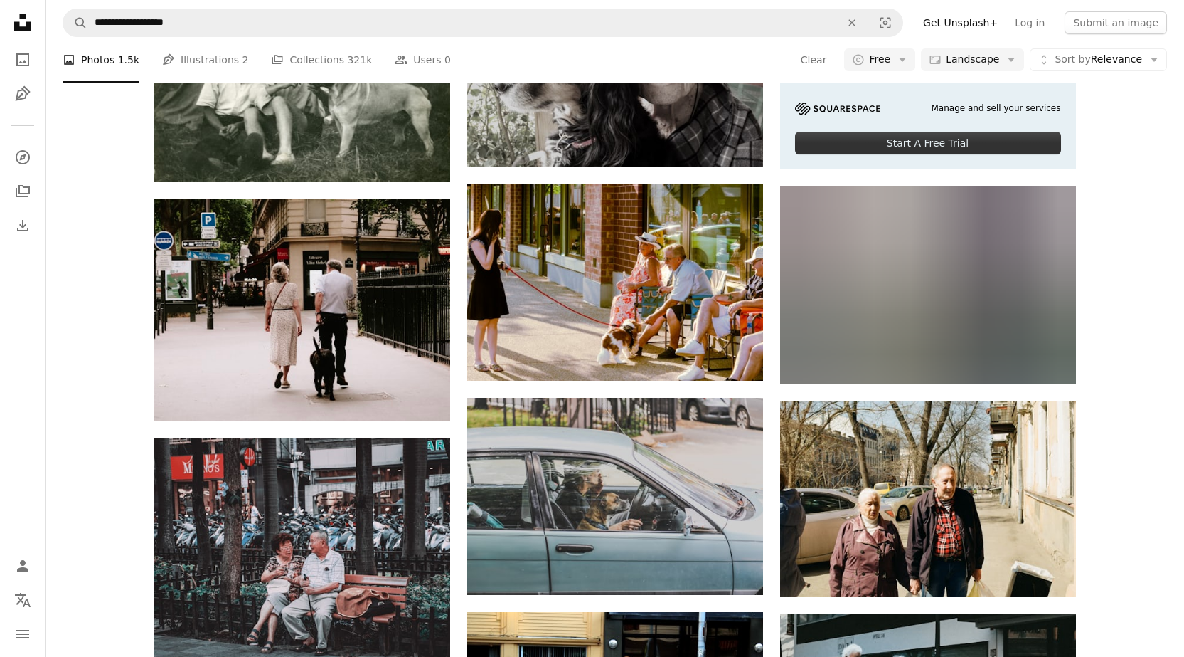
scroll to position [2205, 0]
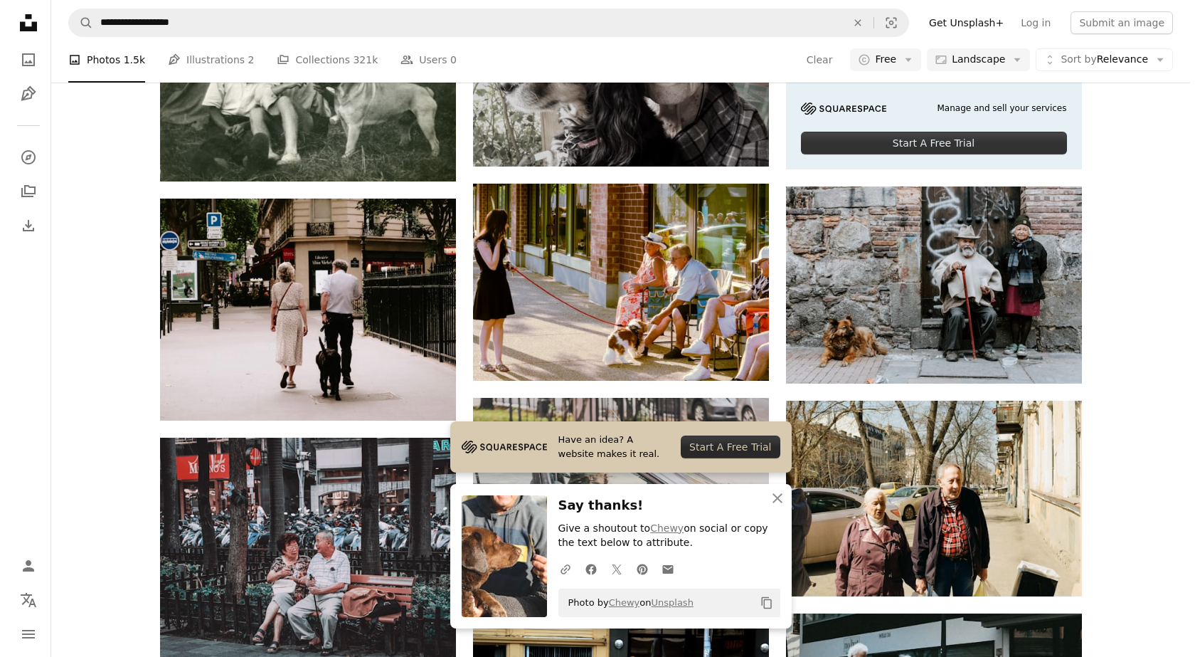
scroll to position [2490, 0]
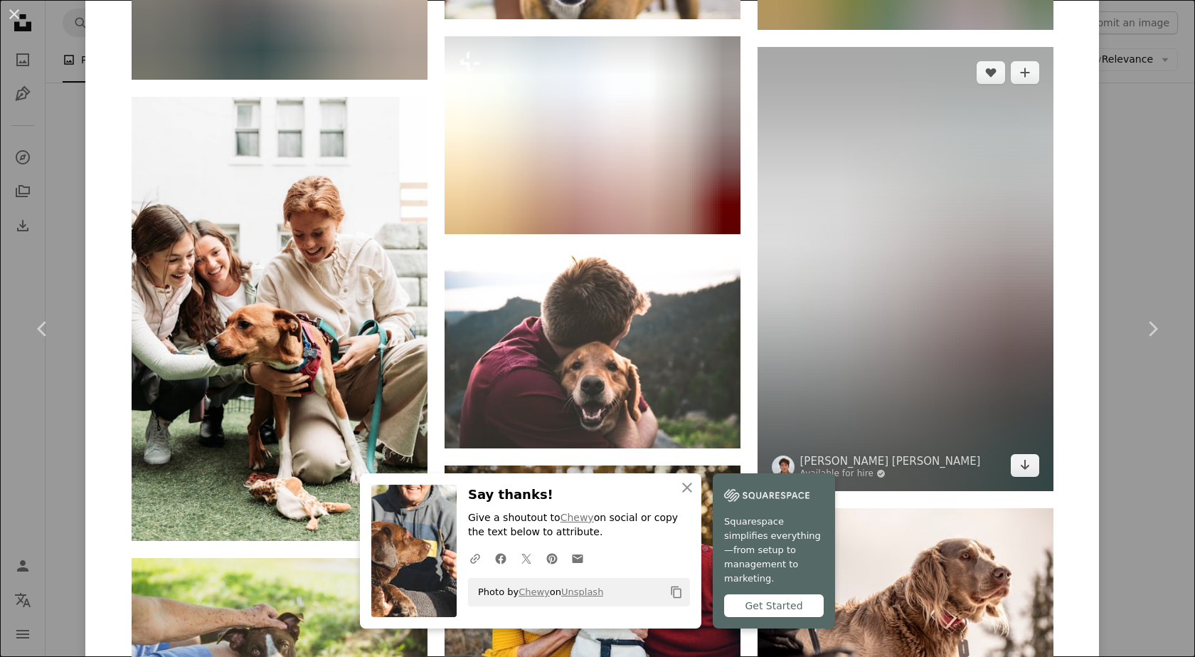
scroll to position [6615, 0]
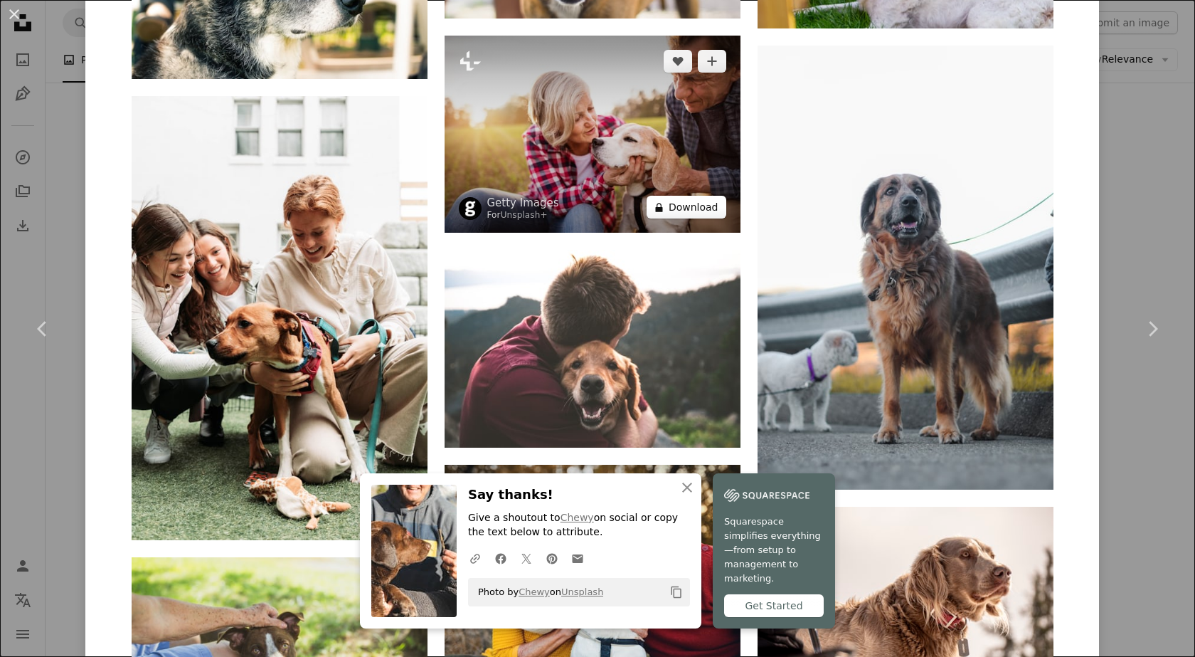
click at [697, 204] on button "A lock Download" at bounding box center [687, 207] width 80 height 23
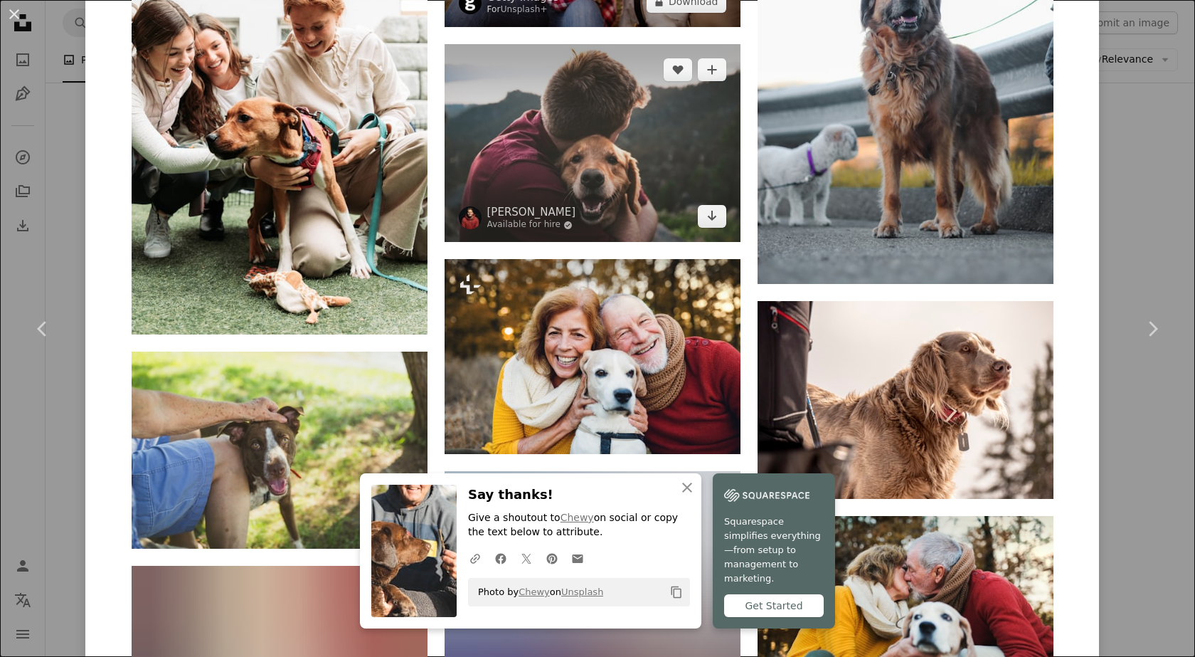
scroll to position [6829, 0]
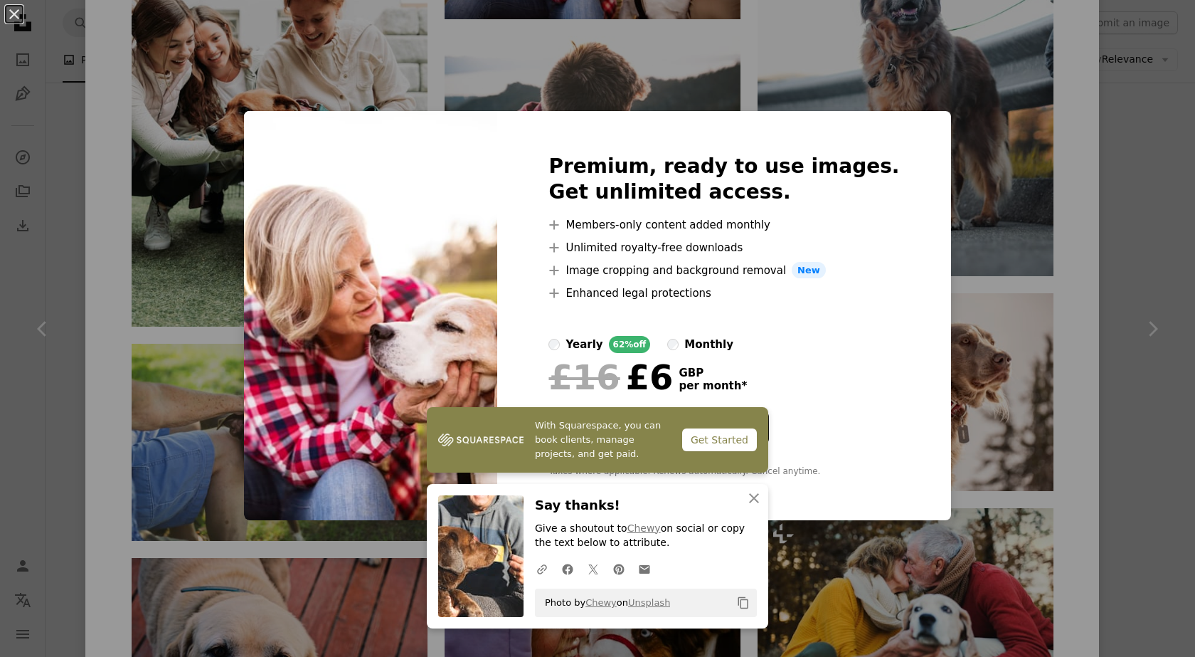
click at [385, 79] on div "An X shape Premium, ready to use images. Get unlimited access. A plus sign Memb…" at bounding box center [597, 328] width 1195 height 657
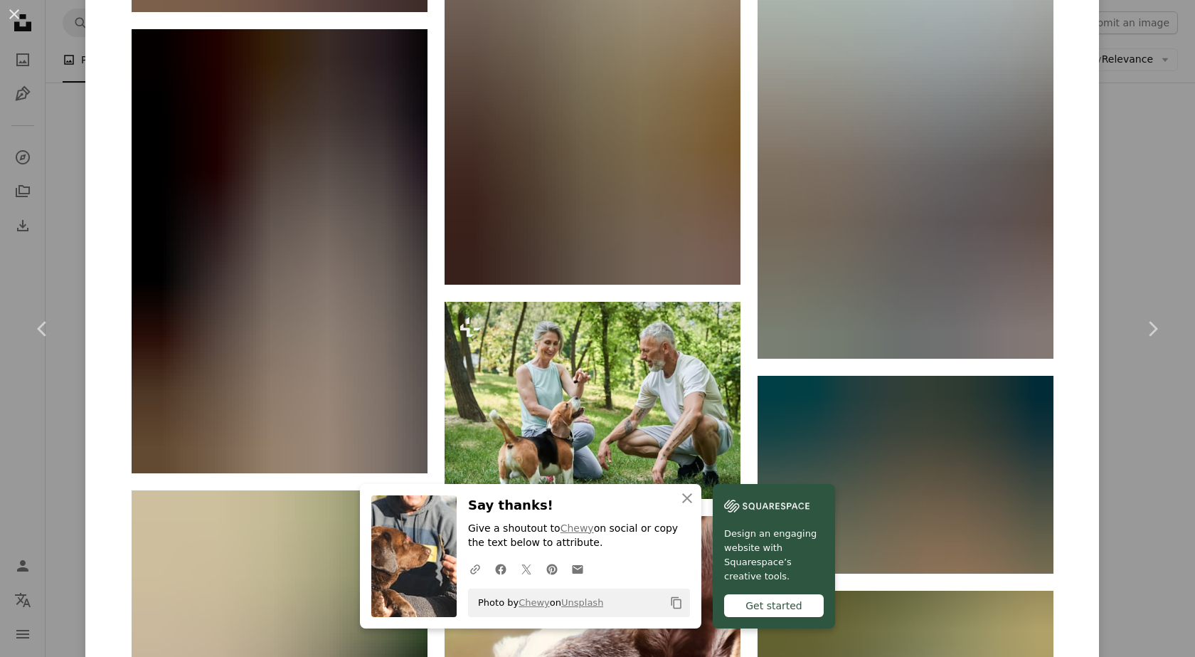
scroll to position [15419, 0]
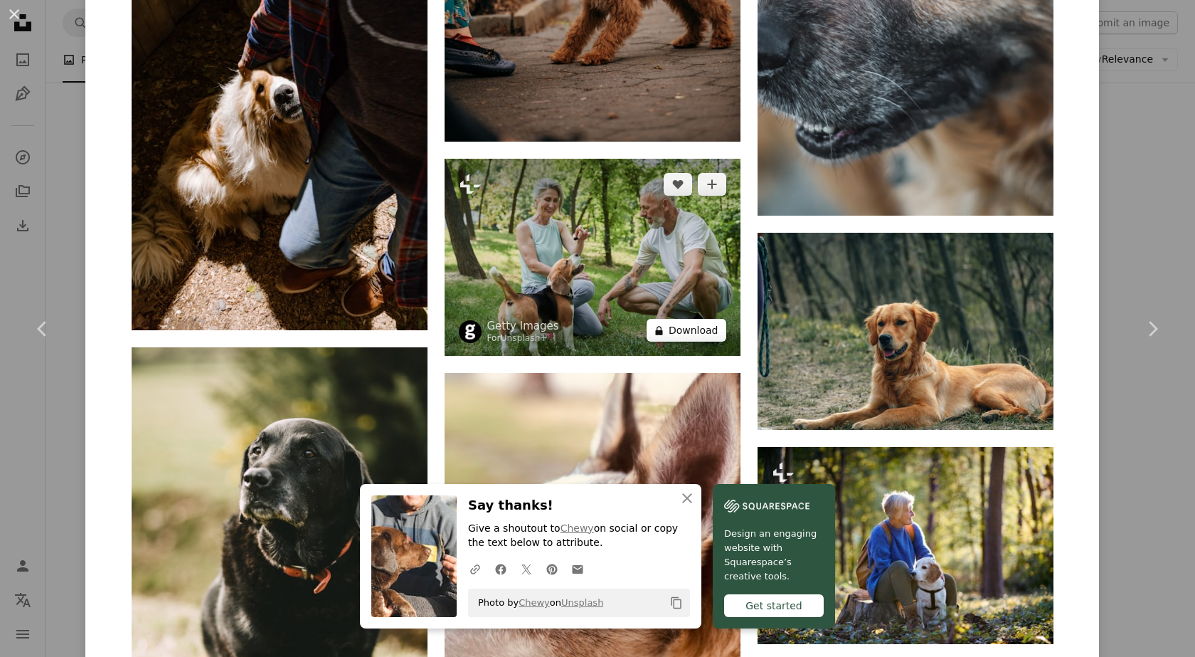
click at [684, 327] on button "A lock Download" at bounding box center [687, 330] width 80 height 23
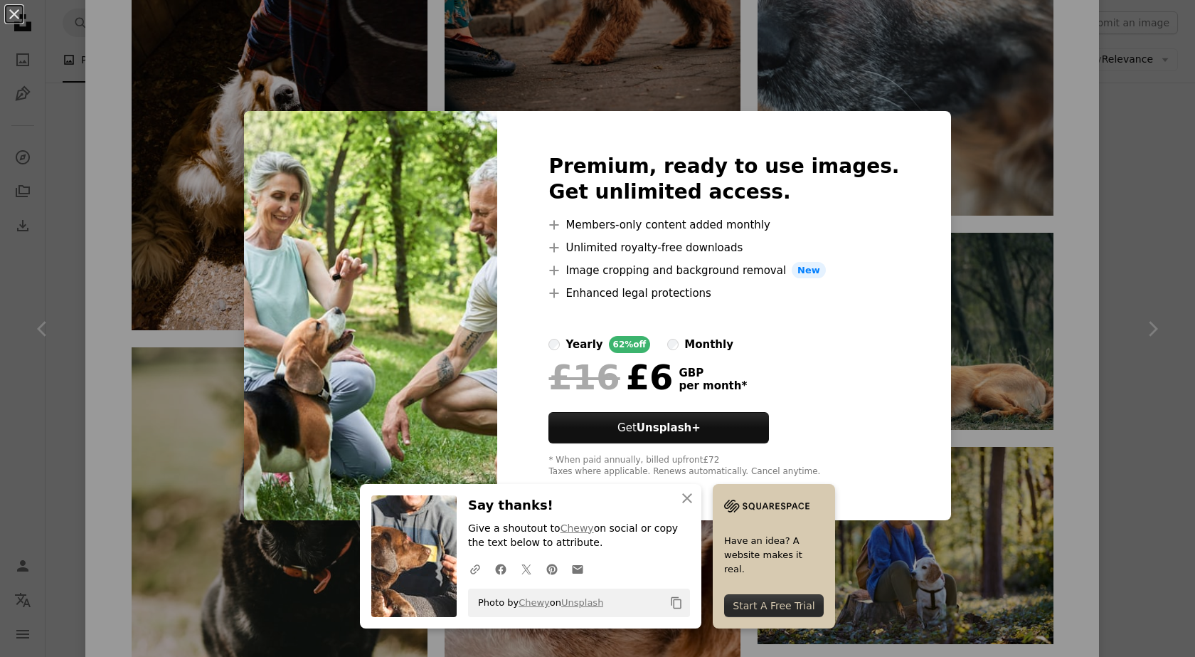
click at [617, 78] on div "An X shape Premium, ready to use images. Get unlimited access. A plus sign Memb…" at bounding box center [597, 328] width 1195 height 657
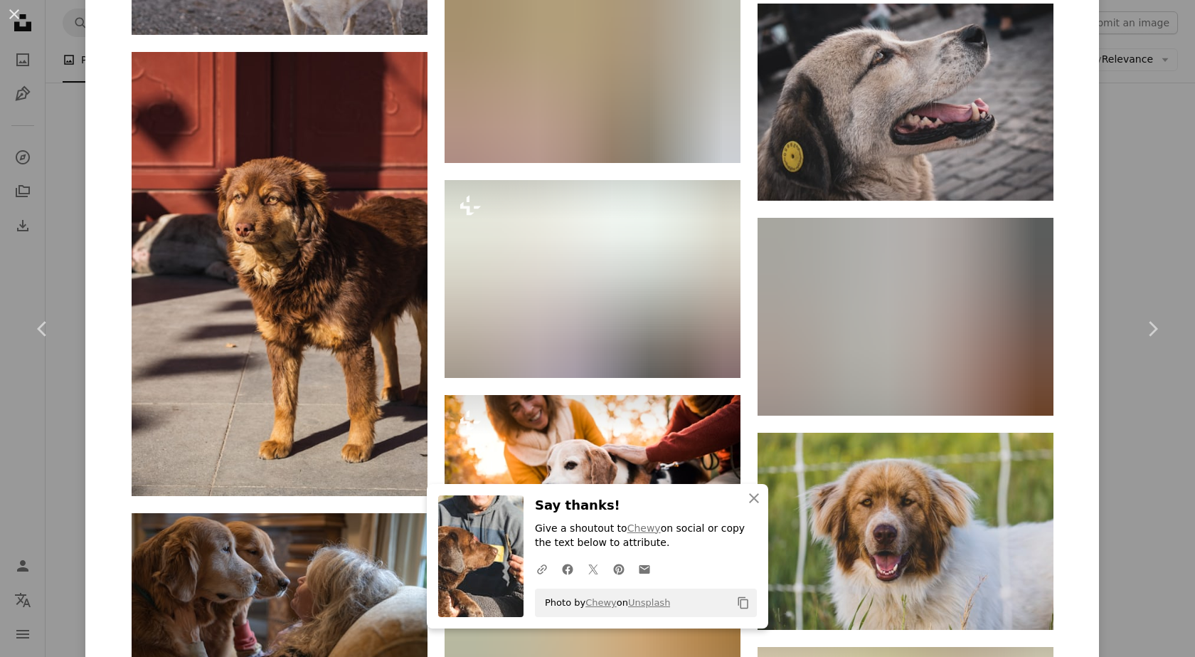
scroll to position [18653, 0]
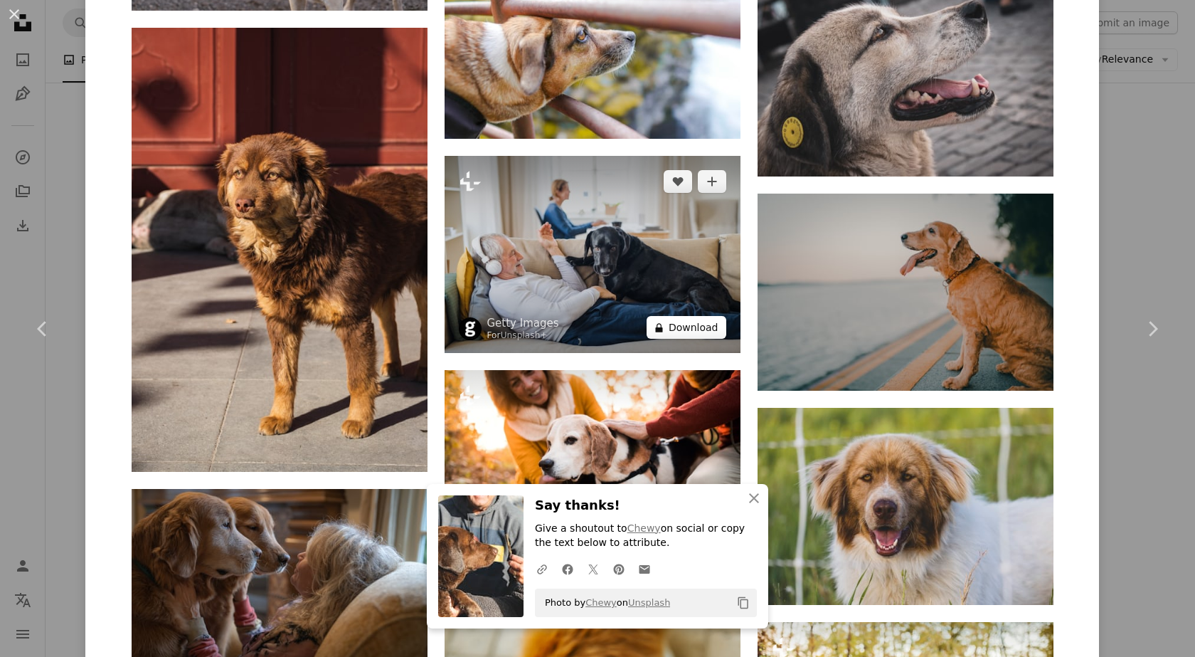
click at [694, 321] on button "A lock Download" at bounding box center [687, 327] width 80 height 23
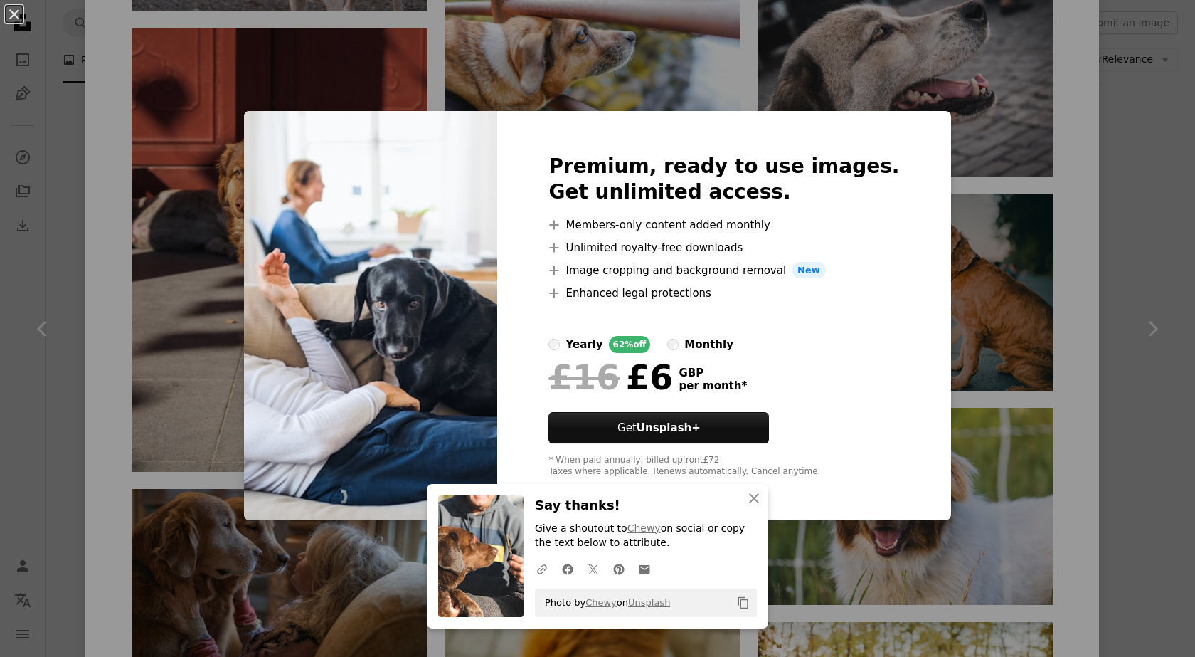
click at [553, 75] on div "An X shape Premium, ready to use images. Get unlimited access. A plus sign Memb…" at bounding box center [597, 328] width 1195 height 657
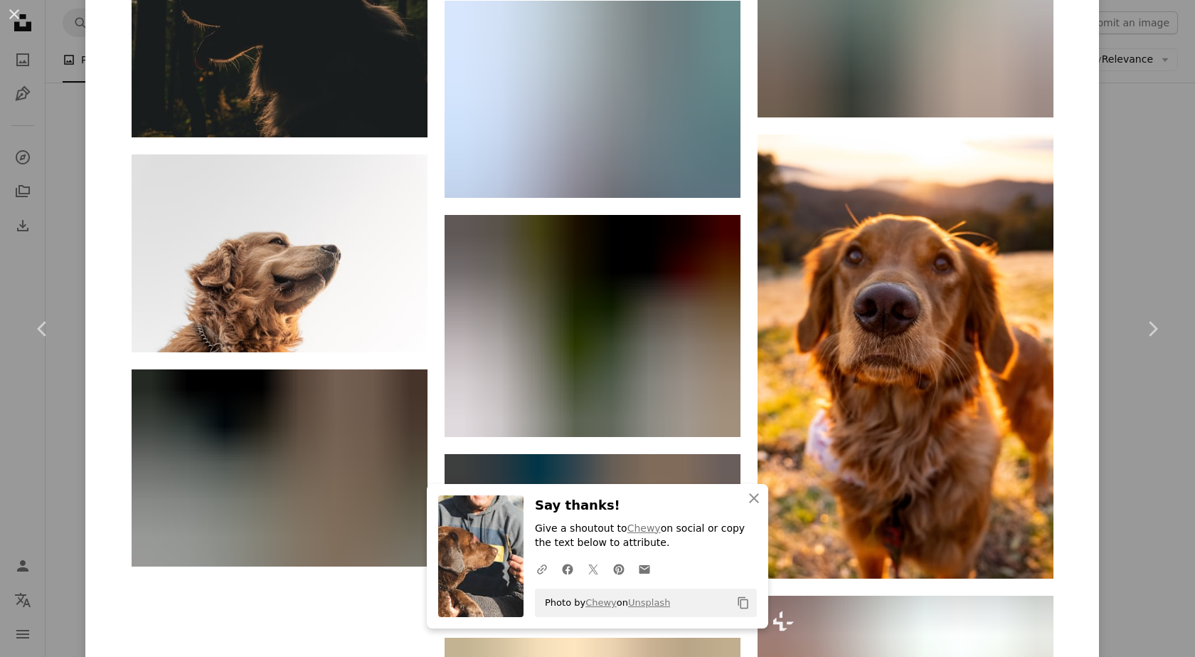
scroll to position [21729, 0]
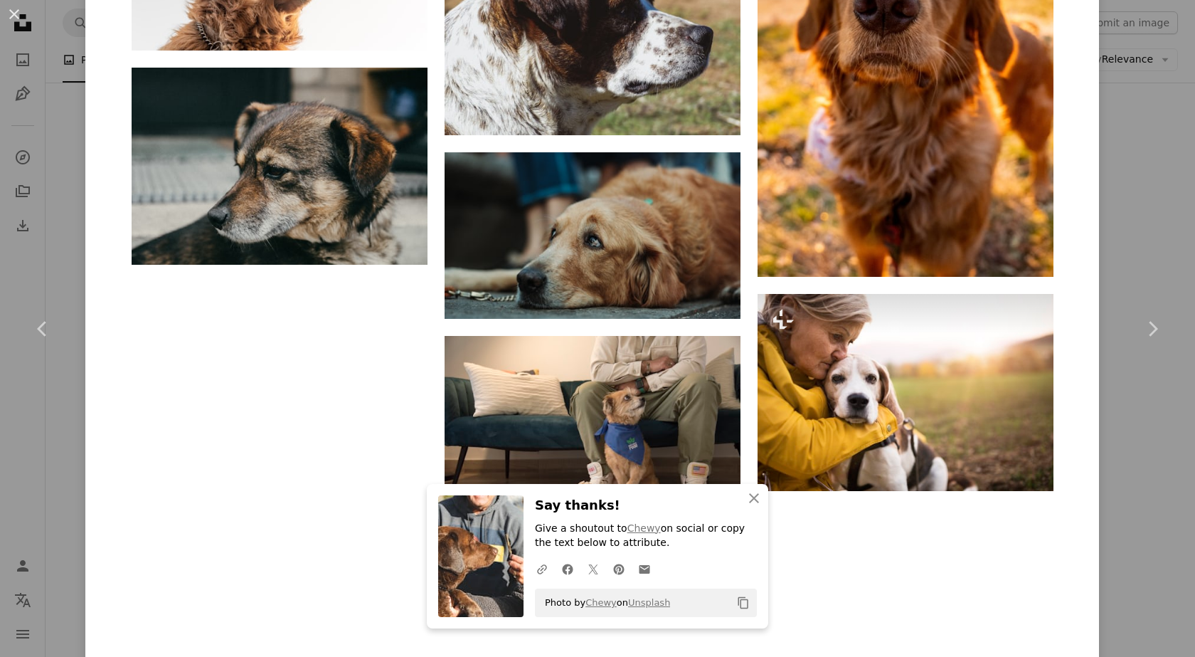
click at [491, 543] on img at bounding box center [480, 556] width 85 height 122
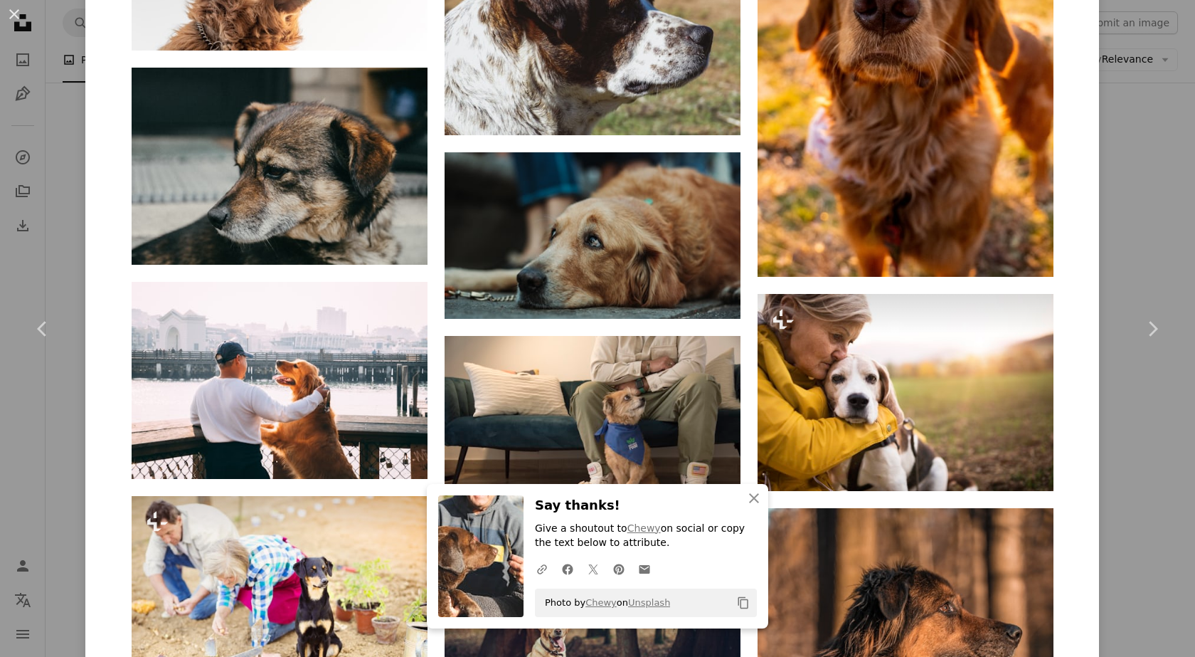
click at [480, 544] on img at bounding box center [480, 556] width 85 height 122
click at [593, 604] on link "Chewy" at bounding box center [600, 602] width 31 height 11
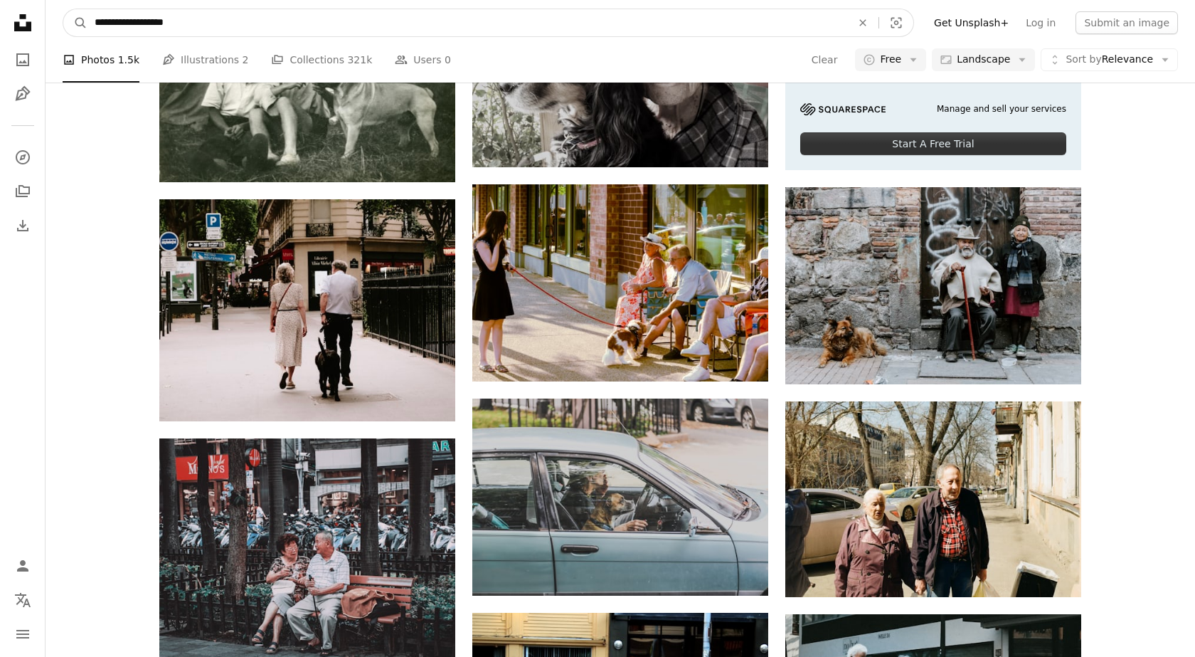
drag, startPoint x: 219, startPoint y: 28, endPoint x: 31, endPoint y: 23, distance: 188.5
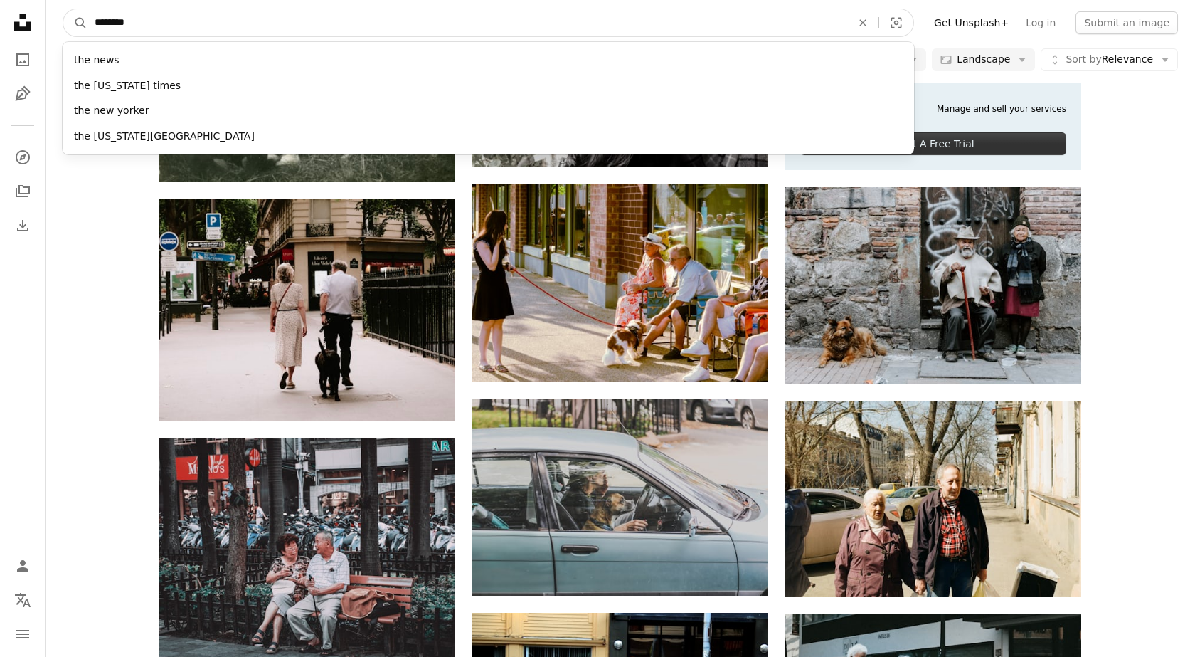
type input "*********"
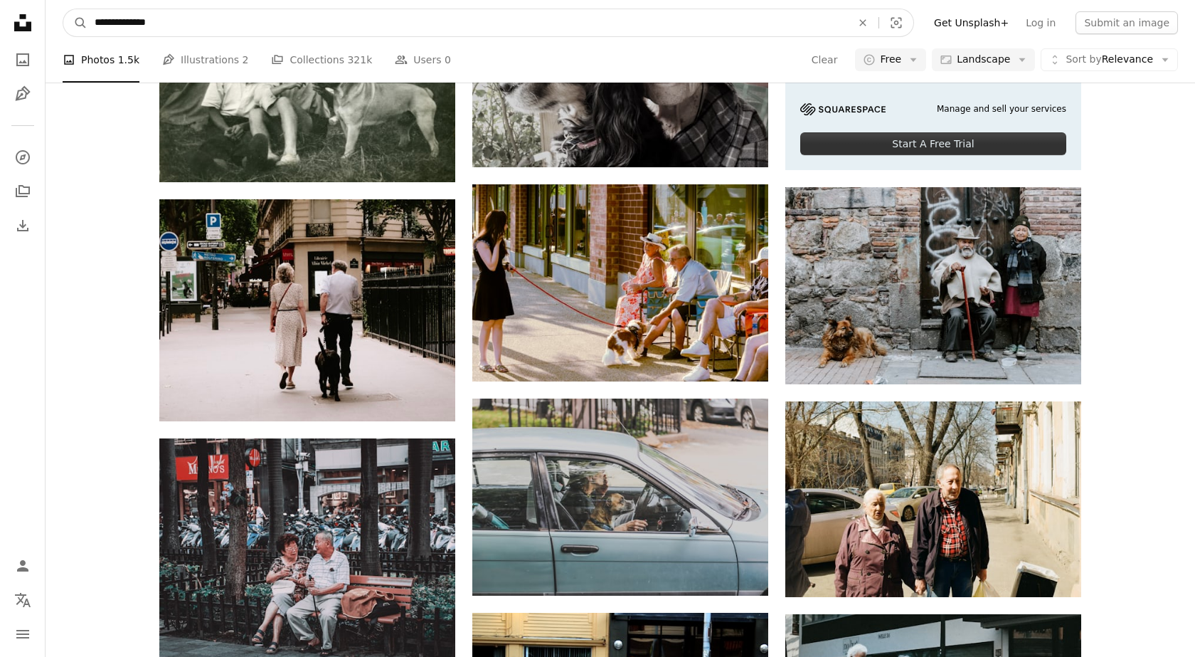
click button "A magnifying glass" at bounding box center [75, 22] width 24 height 27
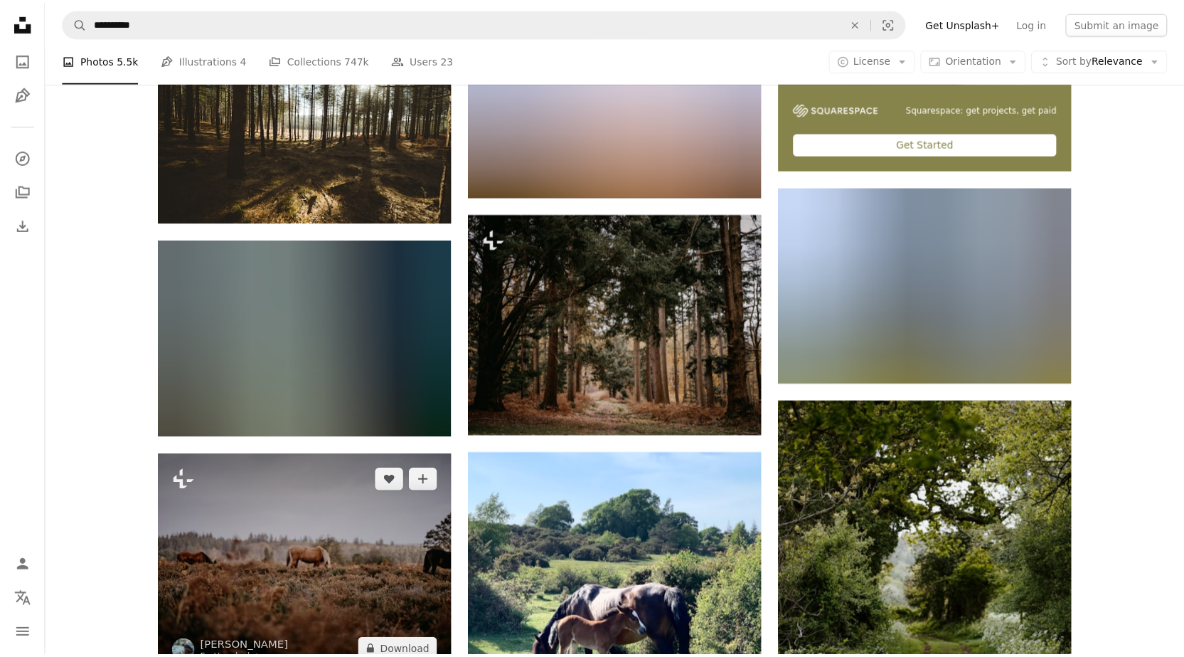
scroll to position [1565, 0]
